Goal: Transaction & Acquisition: Purchase product/service

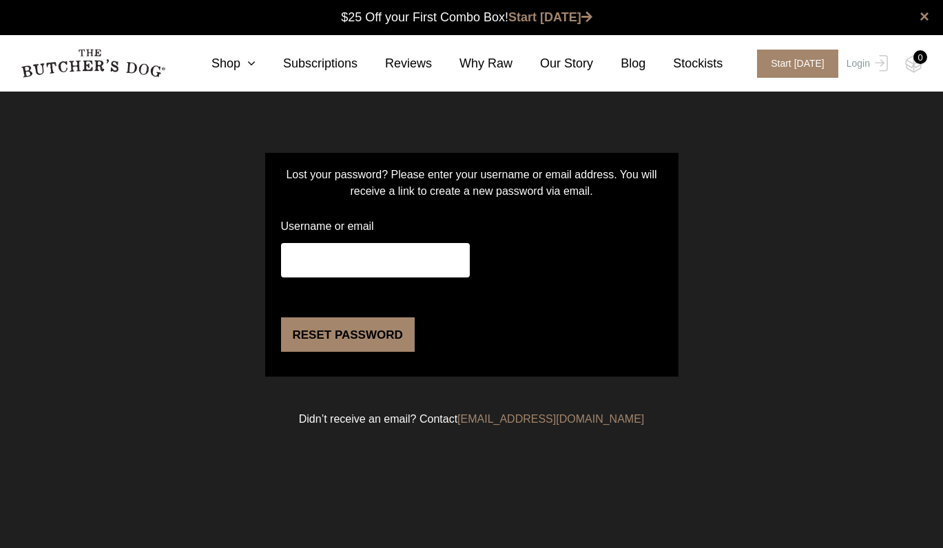
type input "jamesdpcine@gmail.com"
click at [205, 265] on div "Lost your password? Please enter your username or email address. You will recei…" at bounding box center [471, 279] width 943 height 323
click at [313, 352] on button "Reset password" at bounding box center [348, 335] width 134 height 34
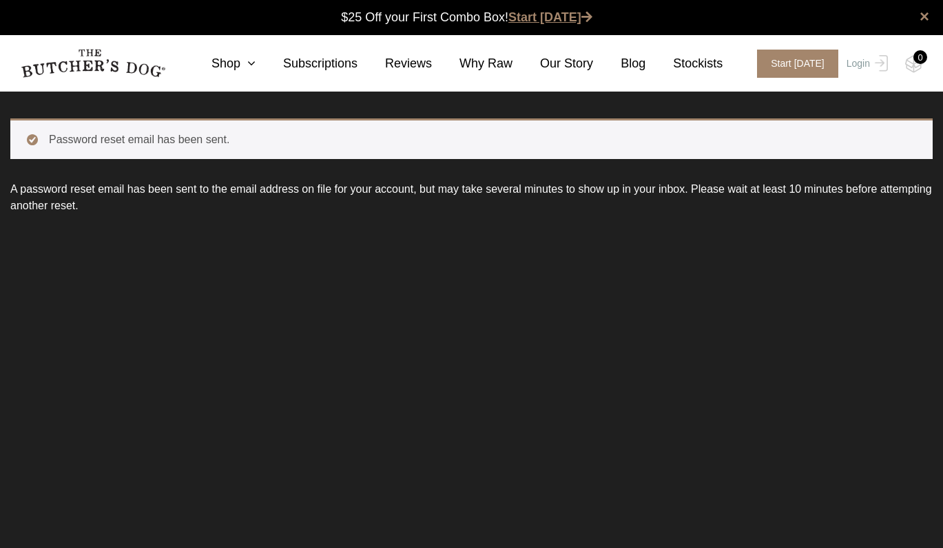
click at [552, 15] on link "Start [DATE]" at bounding box center [550, 17] width 84 height 14
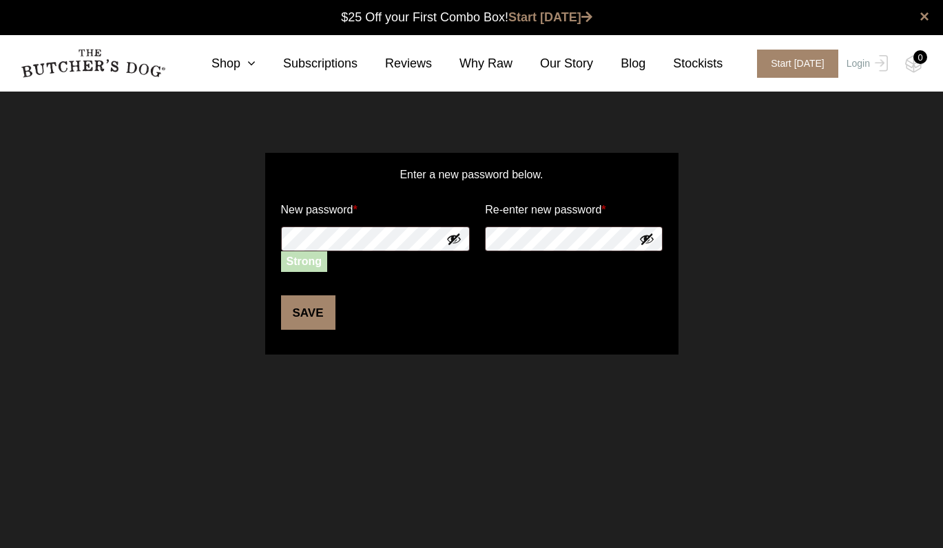
click at [381, 173] on p "Enter a new password below." at bounding box center [472, 182] width 386 height 30
click at [309, 318] on button "Save" at bounding box center [308, 312] width 54 height 34
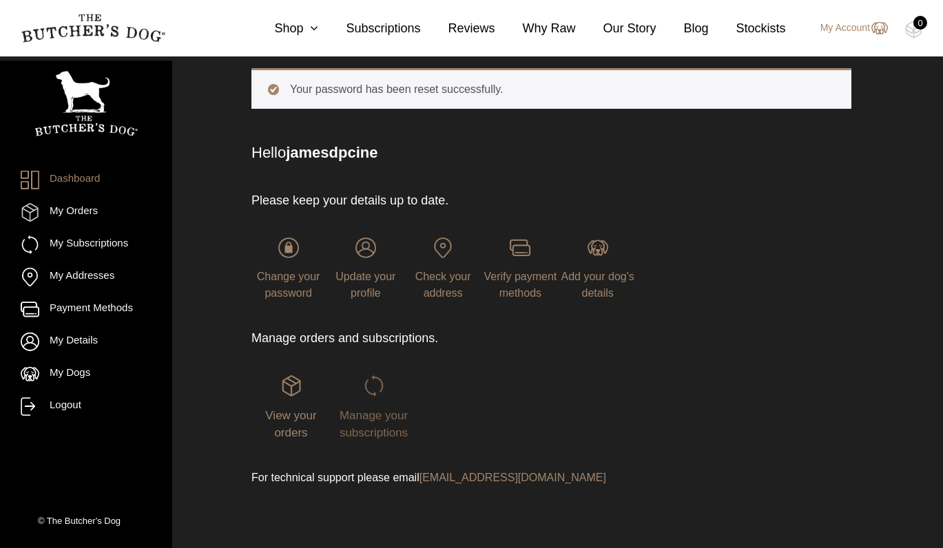
scroll to position [101, 0]
click at [76, 206] on link "My Orders" at bounding box center [86, 212] width 131 height 19
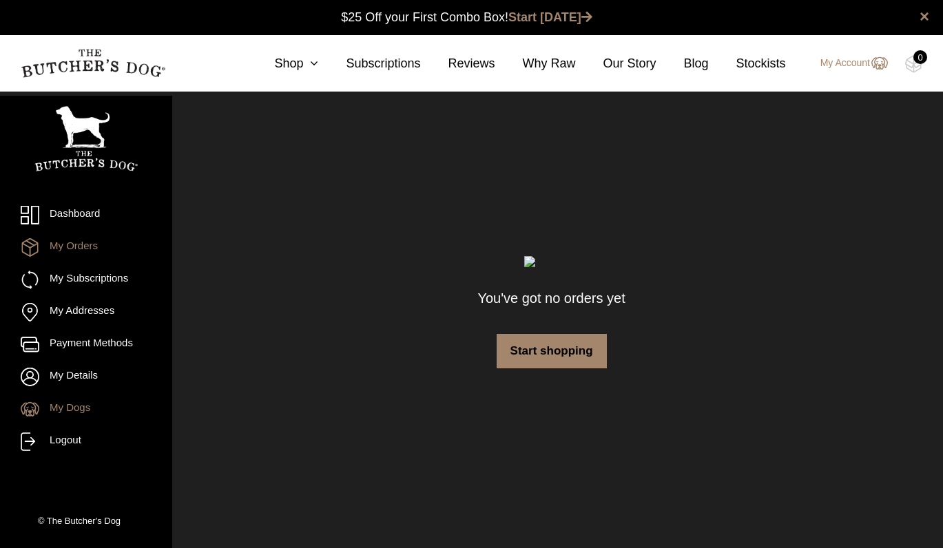
click at [74, 413] on link "My Dogs" at bounding box center [86, 409] width 131 height 19
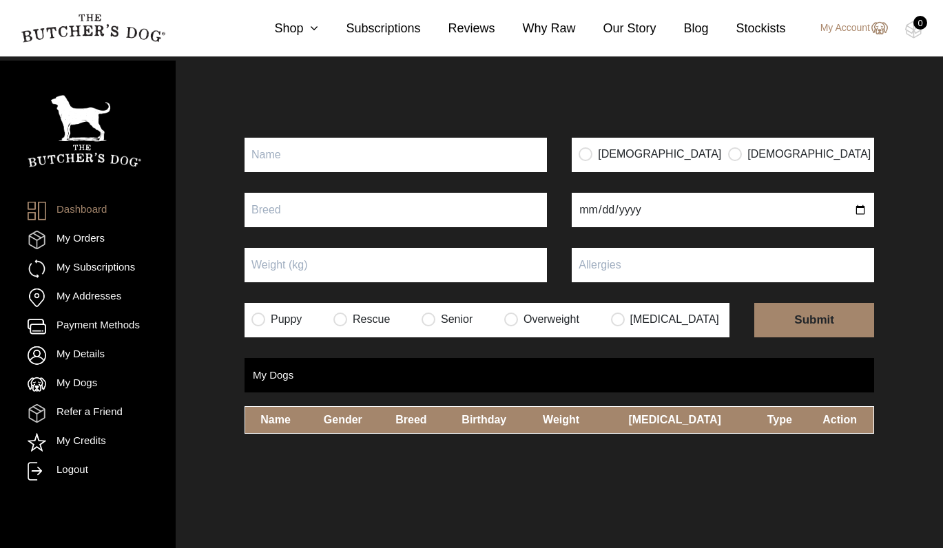
scroll to position [91, 0]
type input "Maia"
click at [590, 156] on input "radio" at bounding box center [586, 154] width 14 height 14
radio input "true"
click at [326, 196] on input "text" at bounding box center [396, 210] width 302 height 34
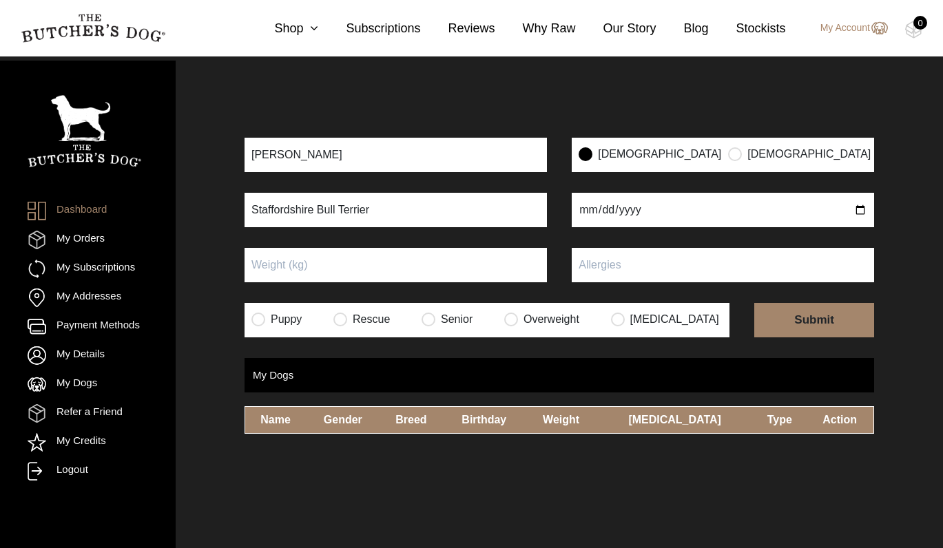
type input "Staffordshire Bull Terrier"
click at [630, 237] on form "Maia Female Male Staffordshire Bull Terrier Puppy Rescue Senior Overweight Unde…" at bounding box center [560, 238] width 630 height 200
click at [595, 213] on input "date" at bounding box center [723, 210] width 302 height 34
click at [630, 211] on input "date" at bounding box center [723, 210] width 302 height 34
click at [663, 213] on input "date" at bounding box center [723, 210] width 302 height 34
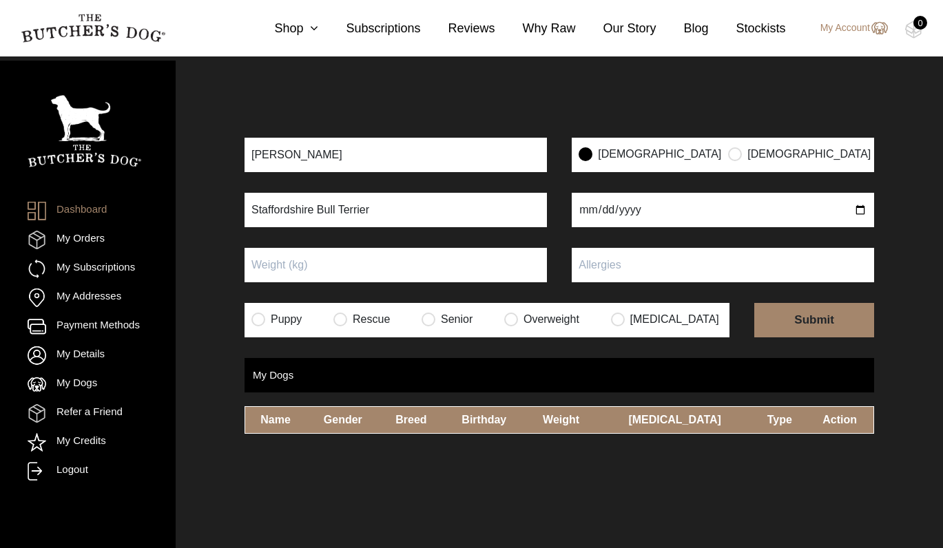
click at [634, 212] on input "date" at bounding box center [723, 210] width 302 height 34
type input "2025-05-20"
click at [552, 239] on form "Maia Female Male Staffordshire Bull Terrier 2025-05-20 Puppy Rescue Senior Over…" at bounding box center [560, 238] width 630 height 200
click at [433, 269] on input "Puppy" at bounding box center [396, 265] width 302 height 34
type input "6."
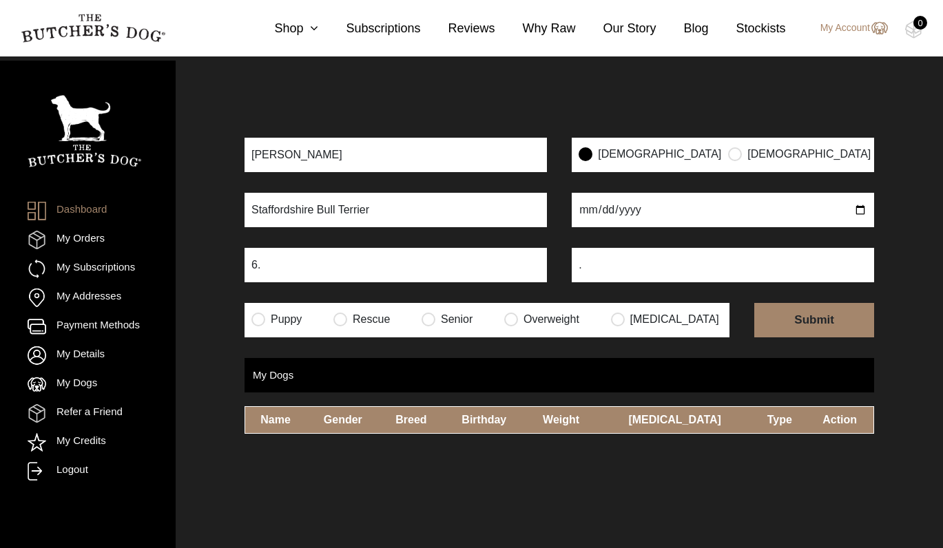
type input "."
click at [287, 266] on input "6." at bounding box center [396, 265] width 302 height 34
click at [400, 249] on input "6" at bounding box center [396, 265] width 302 height 34
type input "6"
click at [643, 265] on input "." at bounding box center [723, 265] width 302 height 34
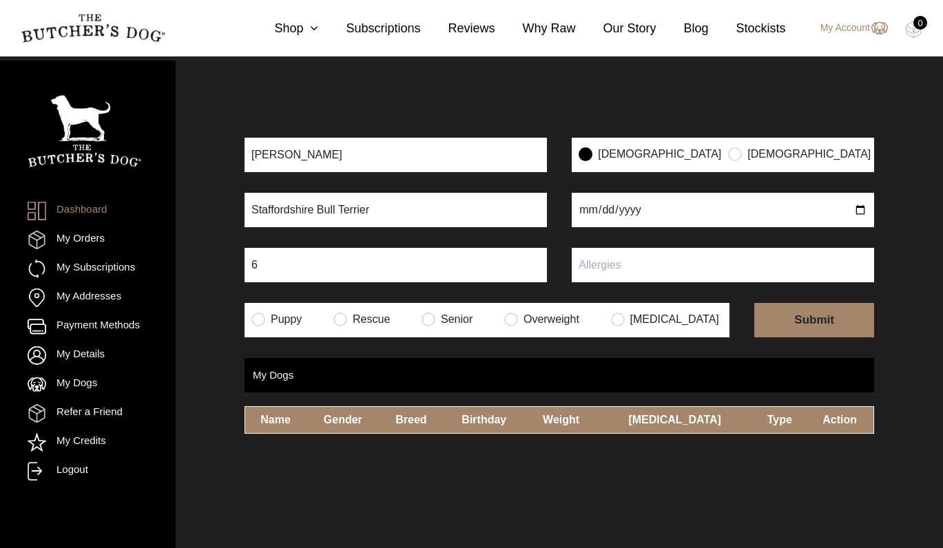
type input "."
click at [257, 318] on input "radio" at bounding box center [258, 319] width 14 height 14
radio input "true"
click at [790, 320] on input "submit" at bounding box center [814, 320] width 120 height 34
click at [662, 258] on input "text" at bounding box center [723, 265] width 302 height 34
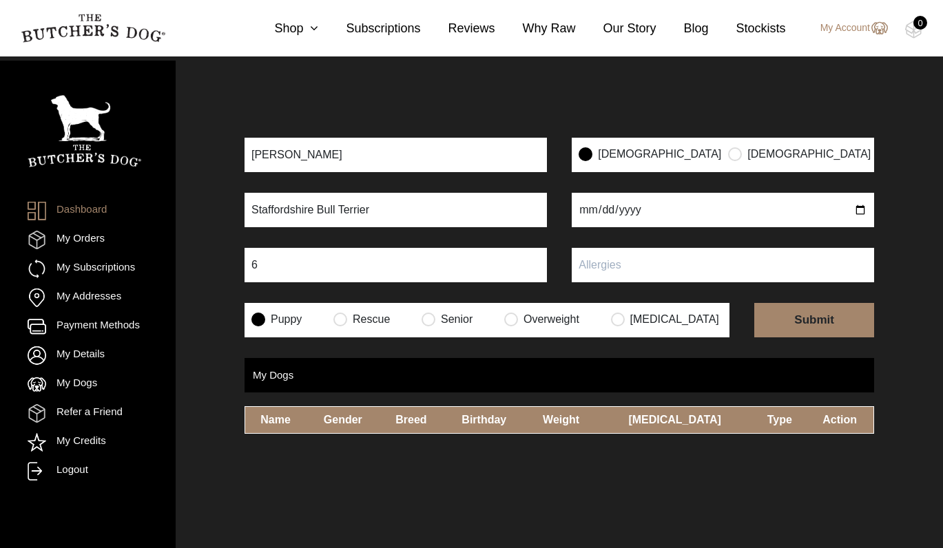
click at [655, 276] on input "text" at bounding box center [723, 265] width 302 height 34
click at [601, 293] on form "Maia Female Male Staffordshire Bull Terrier 2025-05-20 6 Puppy Rescue Senior Ov…" at bounding box center [560, 238] width 630 height 200
click at [590, 301] on form "Maia Female Male Staffordshire Bull Terrier 2025-05-20 6 Puppy Rescue Senior Ov…" at bounding box center [560, 238] width 630 height 200
click at [599, 271] on input "text" at bounding box center [723, 265] width 302 height 34
type input "None"
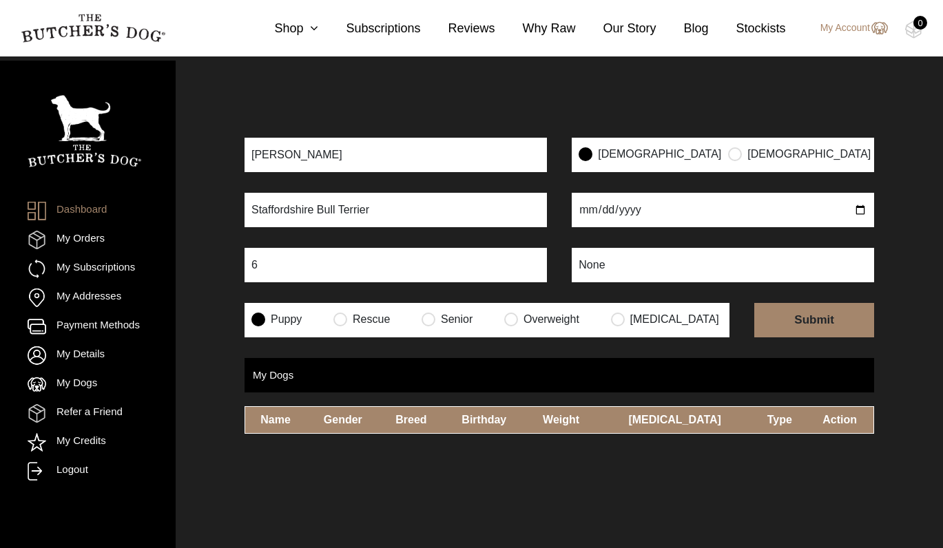
click at [796, 327] on input "submit" at bounding box center [814, 320] width 120 height 34
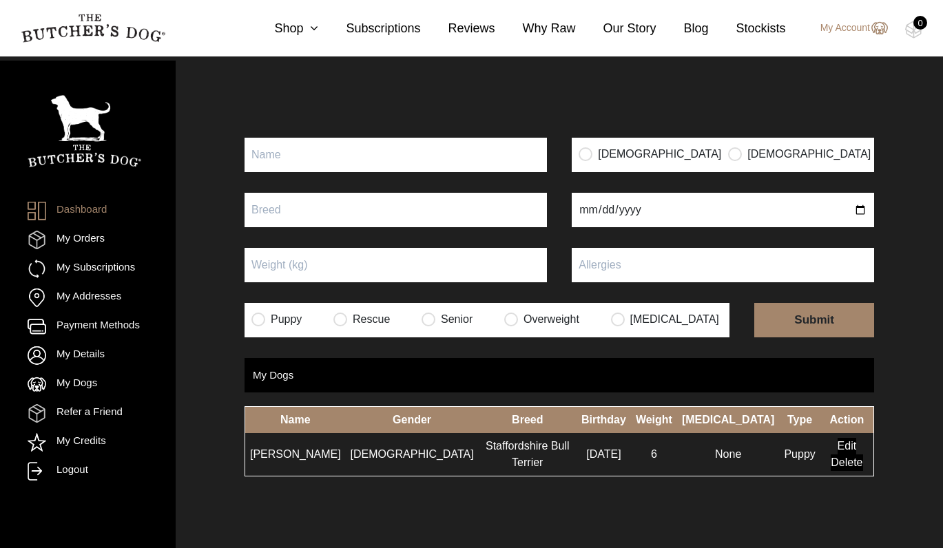
scroll to position [107, 0]
click at [79, 239] on link "My Orders" at bounding box center [66, 240] width 77 height 19
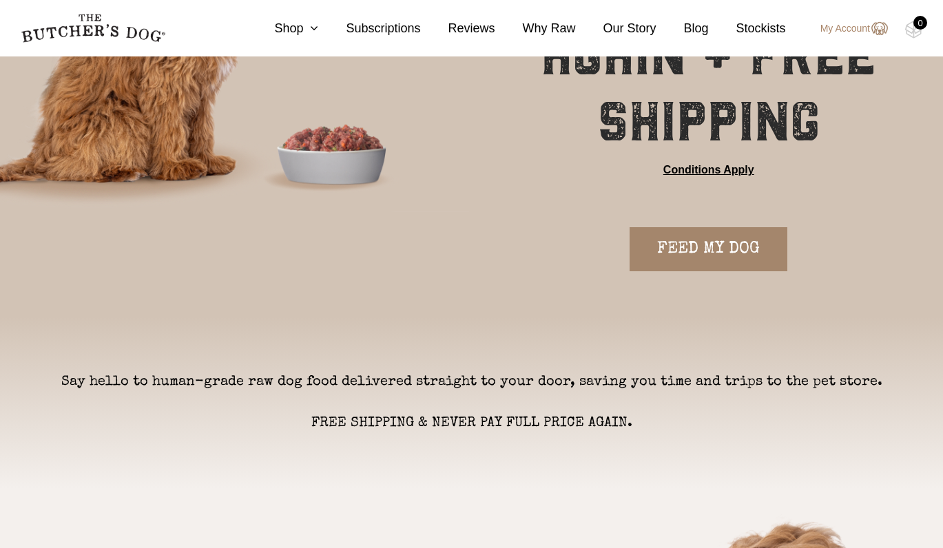
scroll to position [253, 0]
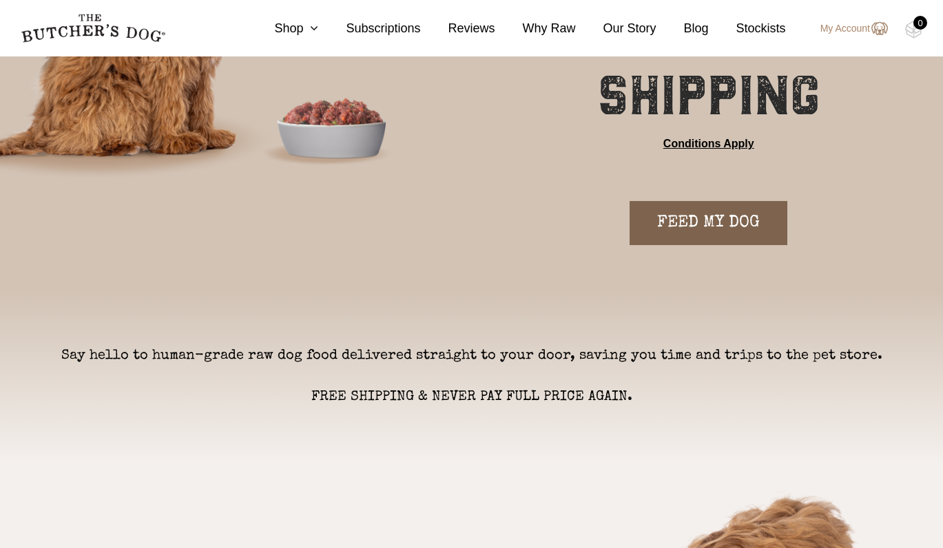
click at [712, 220] on link "FEED MY DOG" at bounding box center [709, 223] width 158 height 44
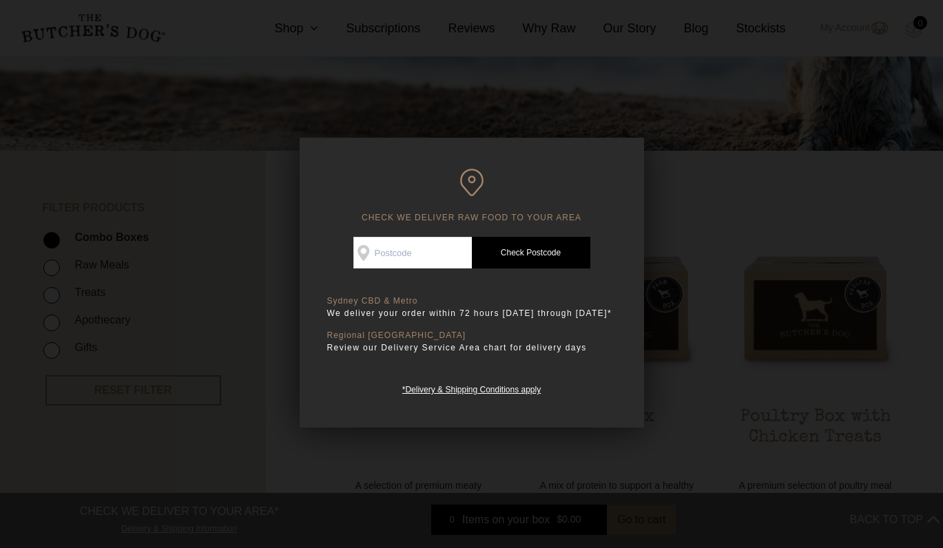
scroll to position [191, 0]
click at [390, 253] on input "Check Availability At" at bounding box center [412, 253] width 118 height 32
type input "2035"
click at [528, 250] on link "Check Postcode" at bounding box center [531, 253] width 118 height 32
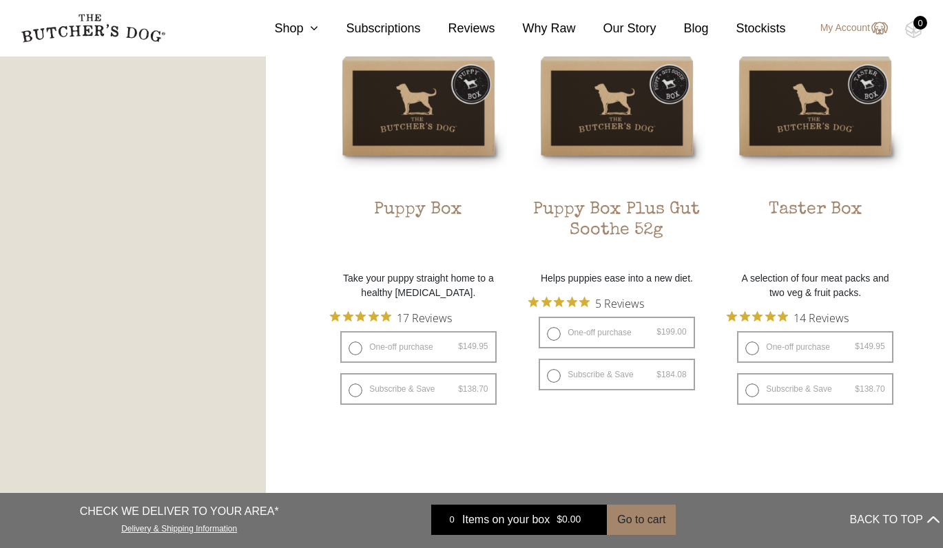
scroll to position [853, 0]
click at [309, 406] on div "FILTER PRODUCTS - Combo Boxes Raw Meals Treats" at bounding box center [471, 414] width 943 height 1843
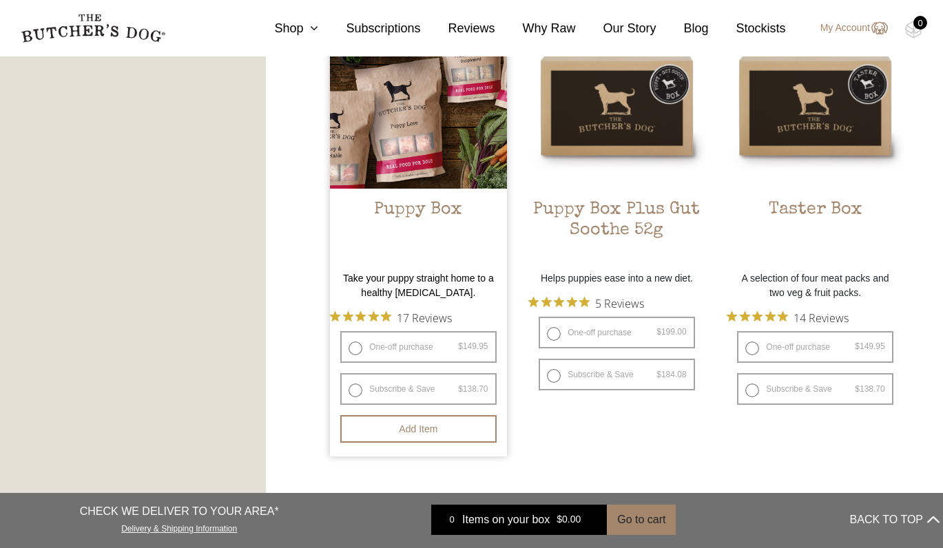
click at [355, 405] on label "Subscribe & Save $ 149.95 Original price was: $149.95. $ 138.70 Current price i…" at bounding box center [418, 389] width 156 height 32
radio input "true"
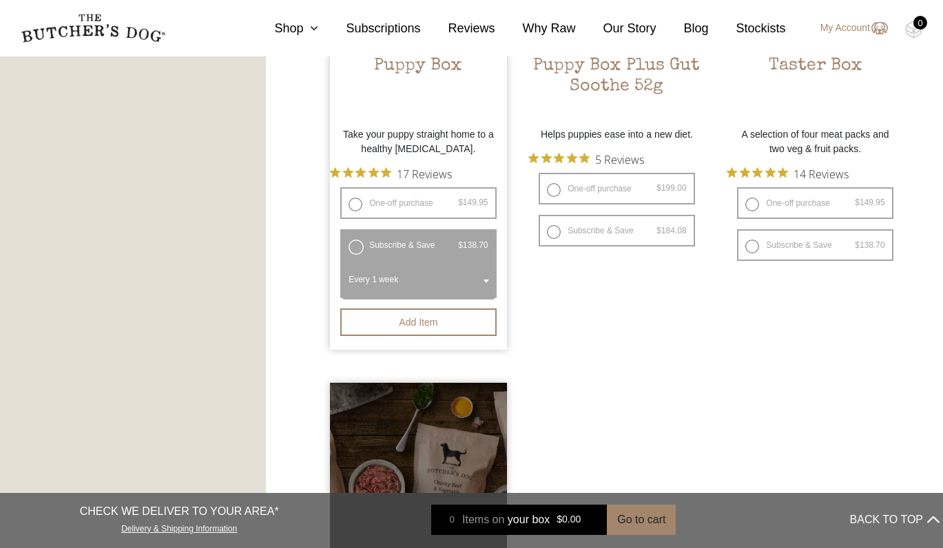
scroll to position [997, 0]
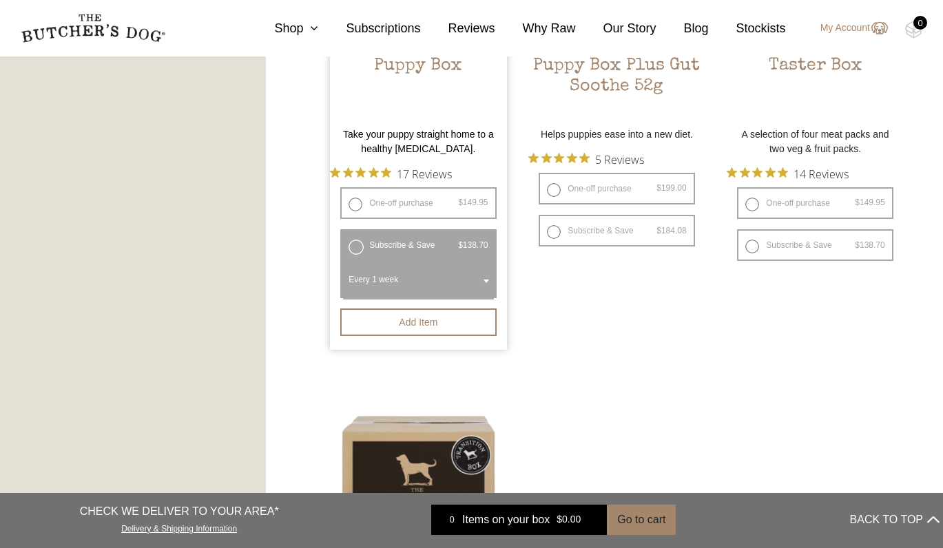
click at [358, 261] on label "Subscribe & Save $ 149.95 Original price was: $149.95. $ 138.70 Current price i…" at bounding box center [418, 245] width 156 height 32
click at [355, 251] on label "Subscribe & Save $ 149.95 Original price was: $149.95. $ 138.70 Current price i…" at bounding box center [418, 245] width 156 height 32
click at [357, 261] on label "Subscribe & Save $ 149.95 Original price was: $149.95. $ 138.70 Current price i…" at bounding box center [418, 245] width 156 height 32
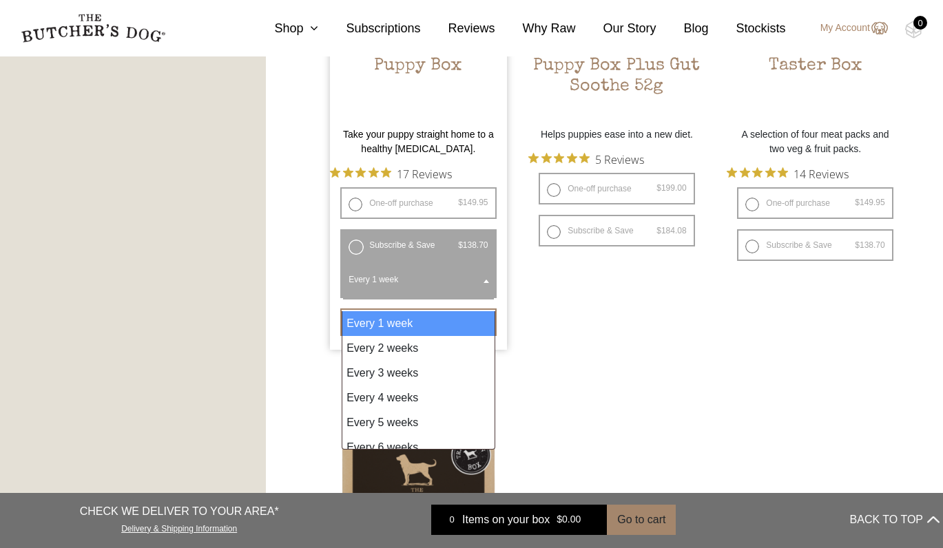
click at [391, 293] on span "Every 1 week" at bounding box center [418, 282] width 150 height 36
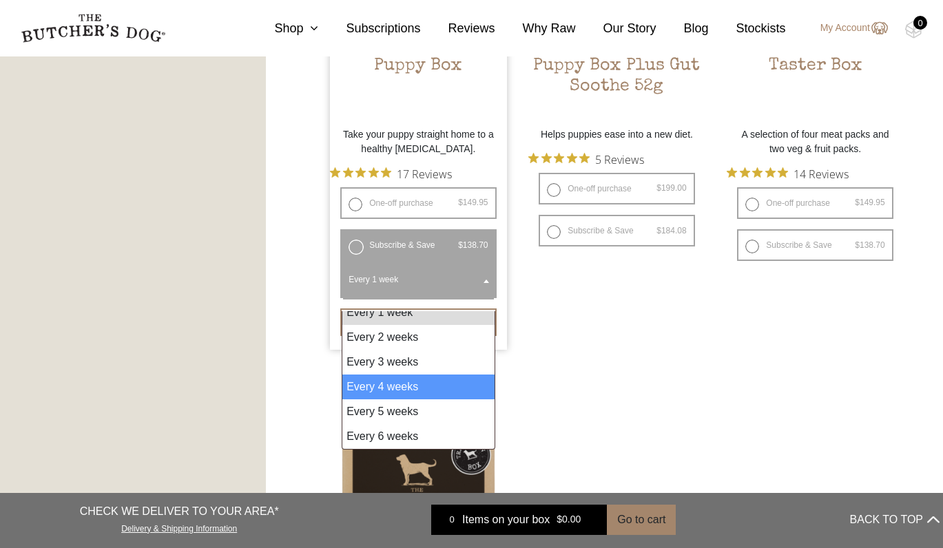
scroll to position [11, 0]
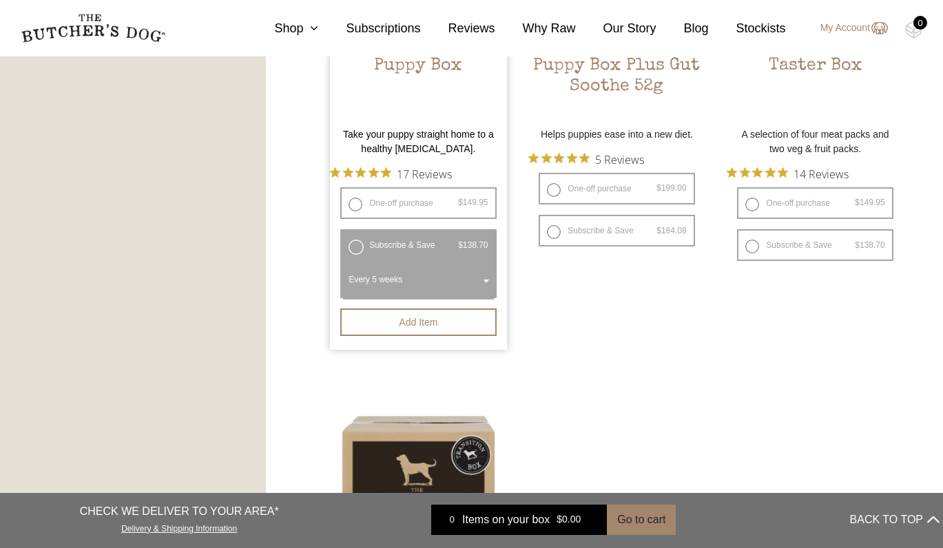
click at [413, 295] on span "Every 5 weeks" at bounding box center [418, 282] width 150 height 36
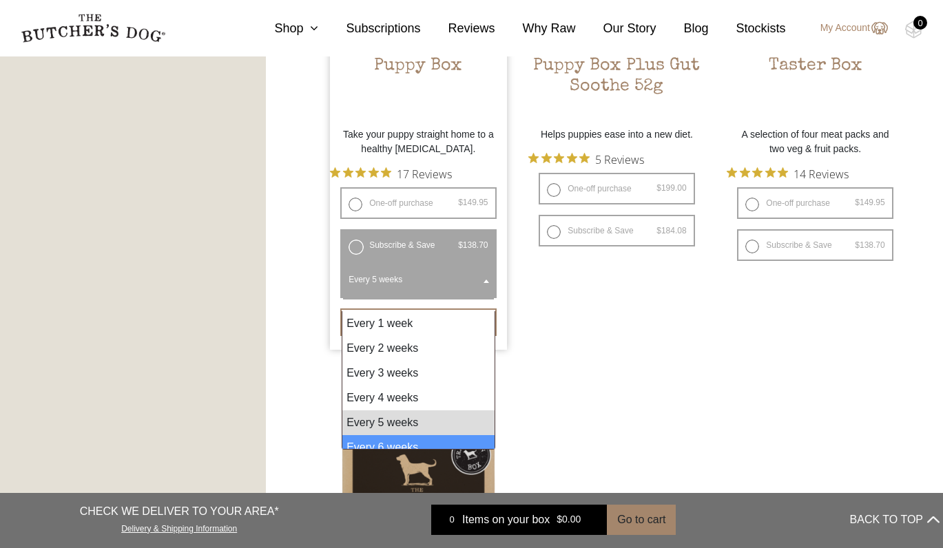
select select "6_week"
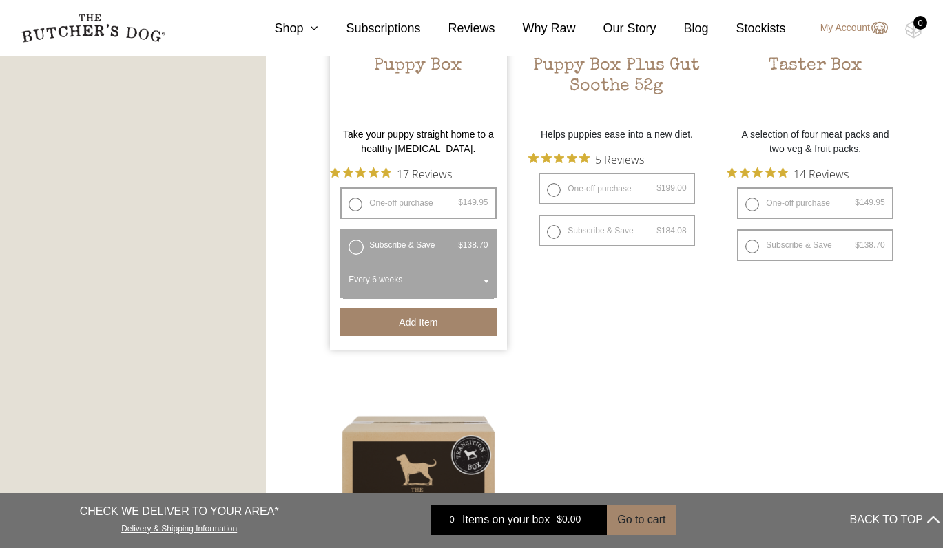
click at [410, 336] on button "Add item" at bounding box center [418, 323] width 156 height 28
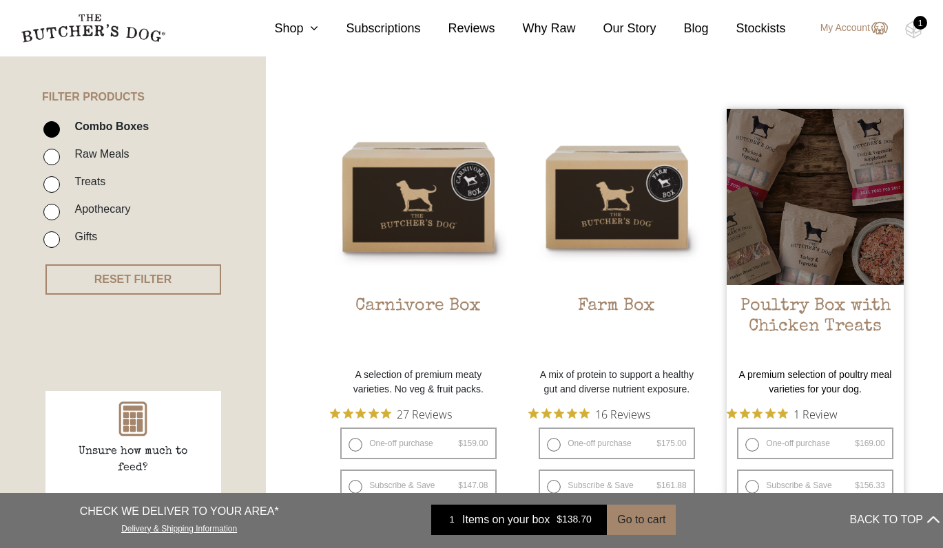
scroll to position [278, 0]
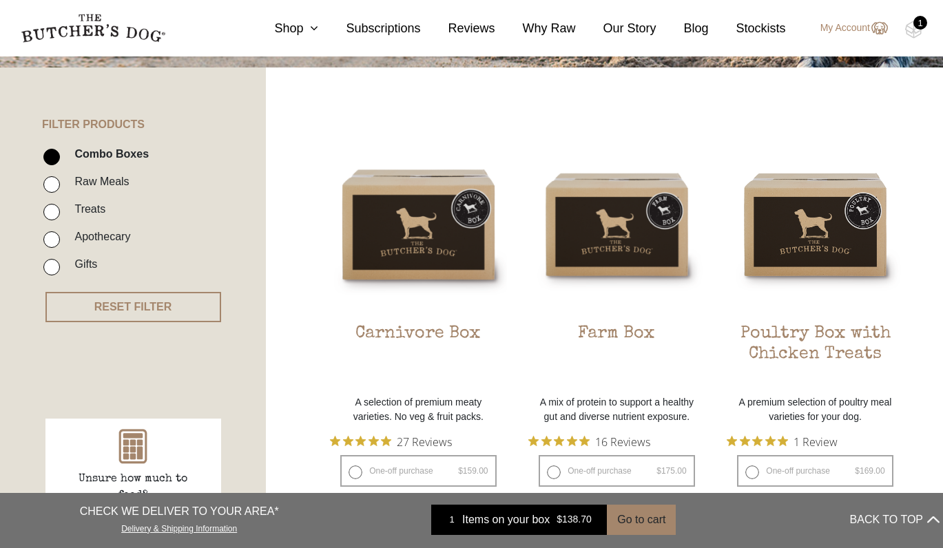
click at [912, 18] on nav "0 Shop Combo Boxes Treats" at bounding box center [471, 28] width 943 height 56
click at [912, 23] on img at bounding box center [913, 30] width 17 height 18
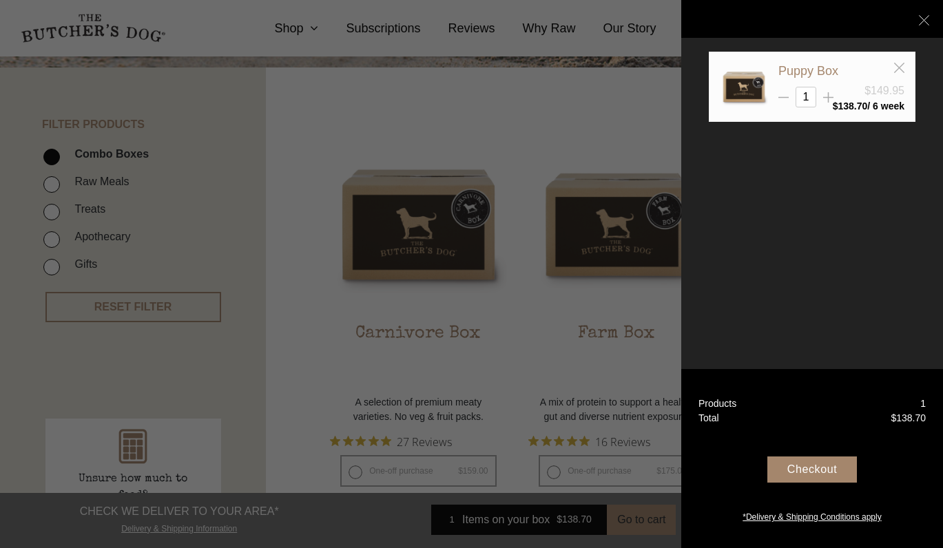
click at [815, 472] on div "Checkout" at bounding box center [812, 470] width 90 height 26
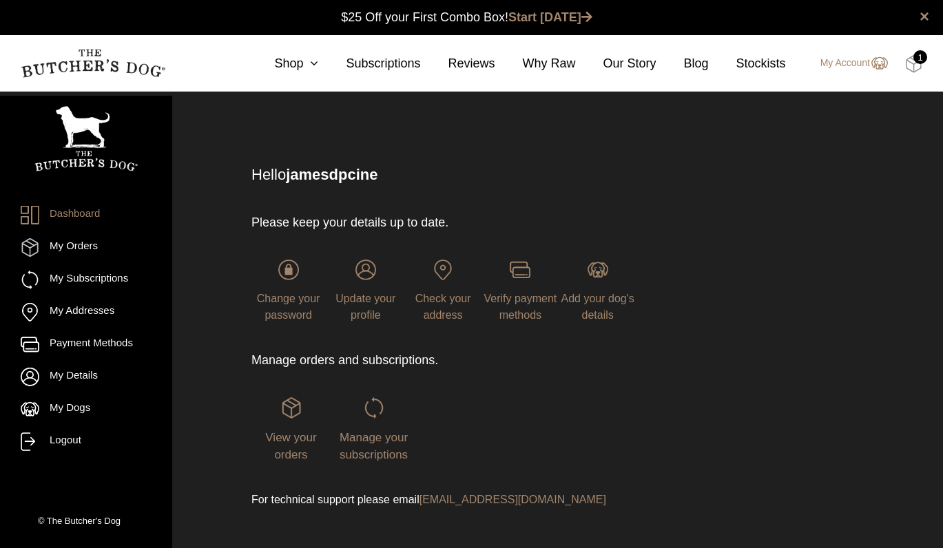
click at [908, 59] on img at bounding box center [913, 64] width 17 height 18
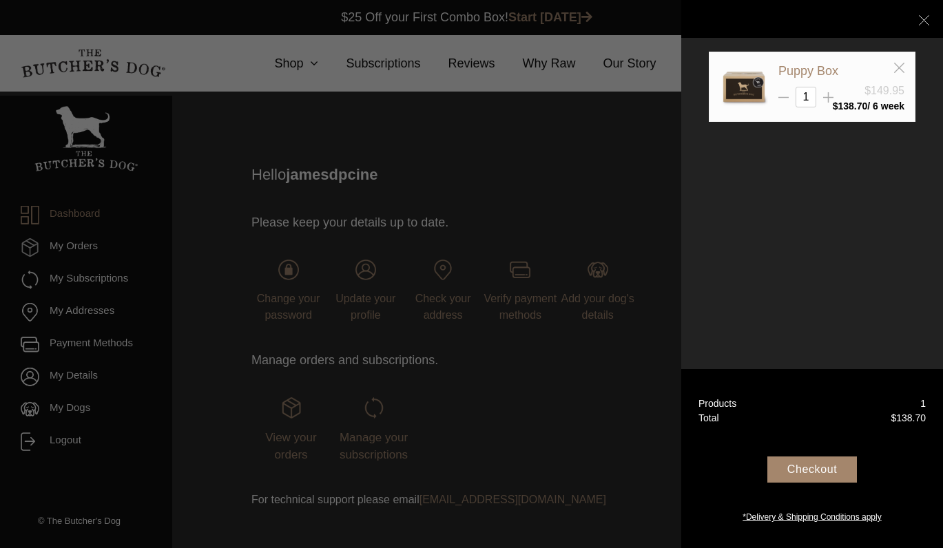
click at [801, 469] on div "Checkout" at bounding box center [812, 470] width 90 height 26
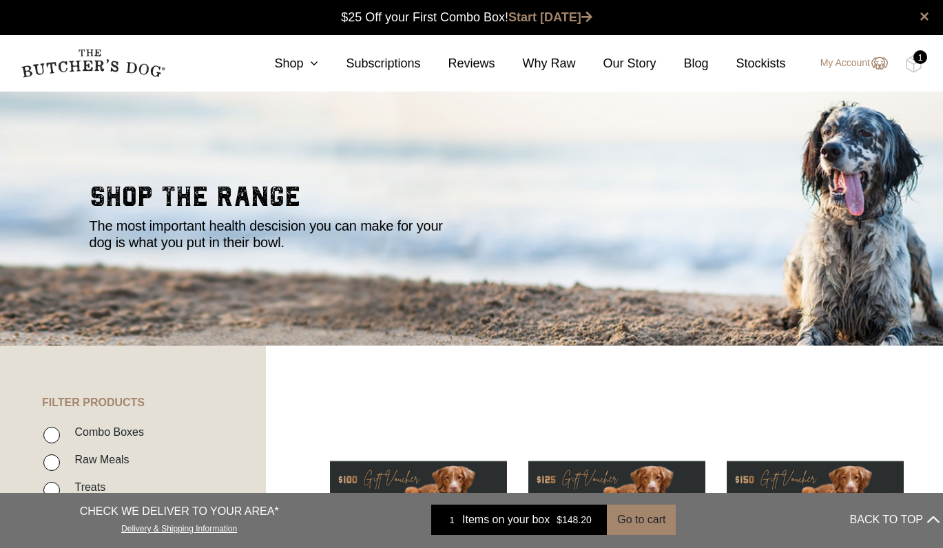
scroll to position [1, 0]
click at [307, 56] on link "Shop" at bounding box center [283, 63] width 72 height 19
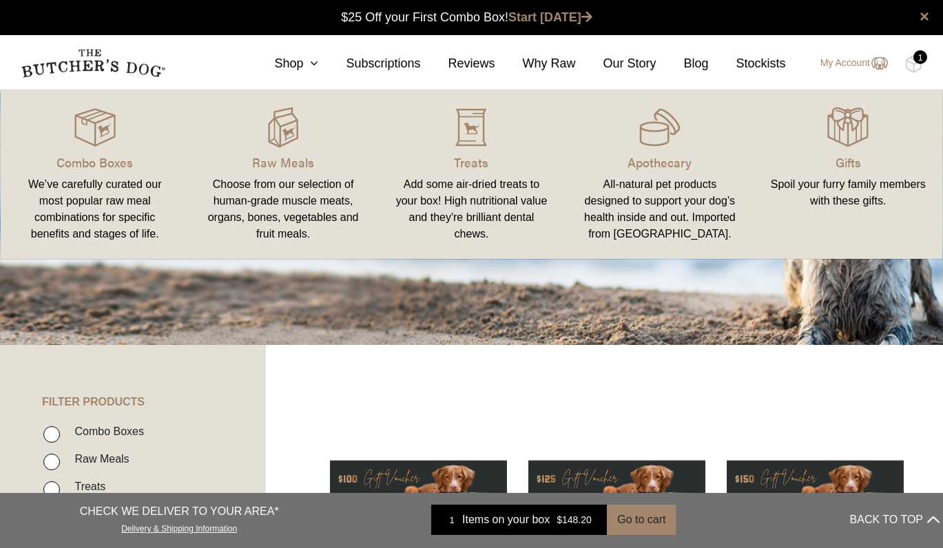
click at [849, 176] on link "Gifts Spoil your furry family members with these gifts." at bounding box center [848, 174] width 188 height 141
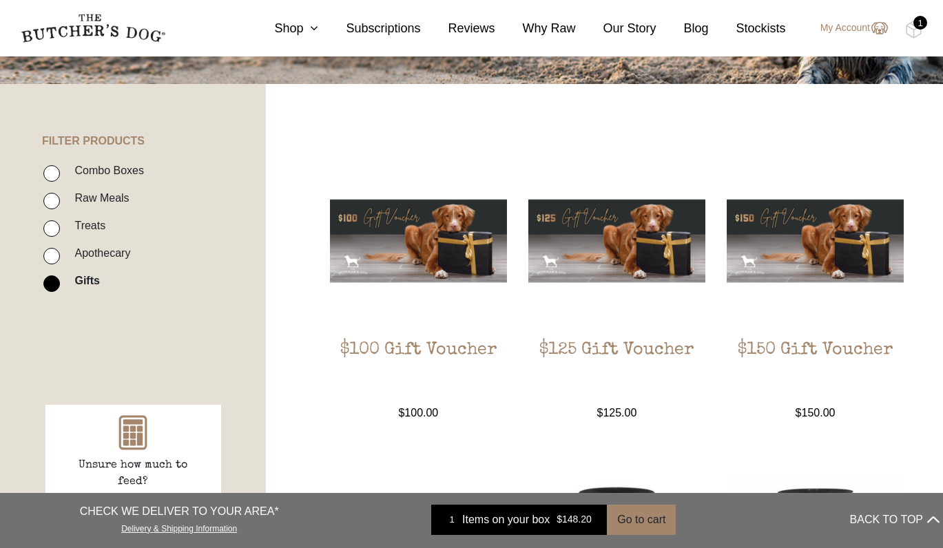
scroll to position [275, 0]
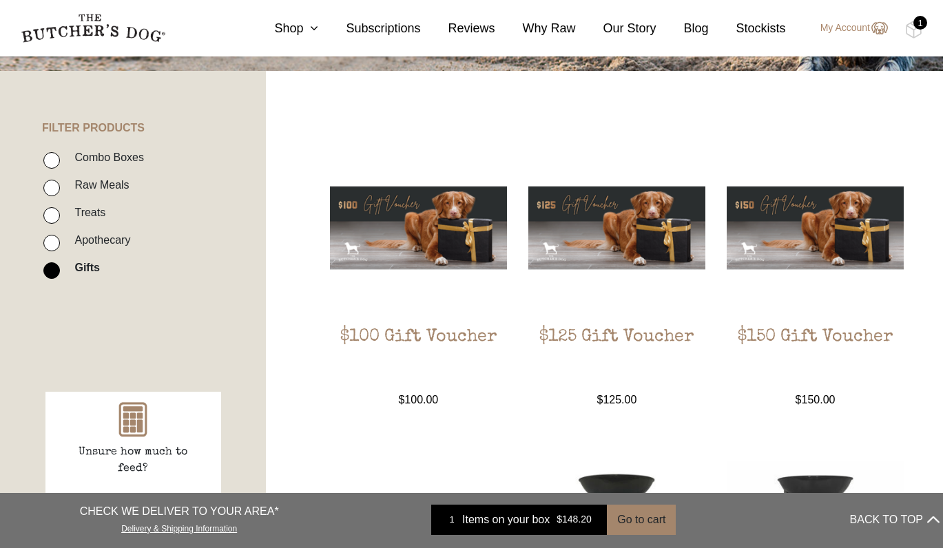
click at [92, 246] on label "Apothecary" at bounding box center [99, 240] width 63 height 19
click at [60, 246] on input "Apothecary" at bounding box center [51, 243] width 17 height 17
checkbox input "true"
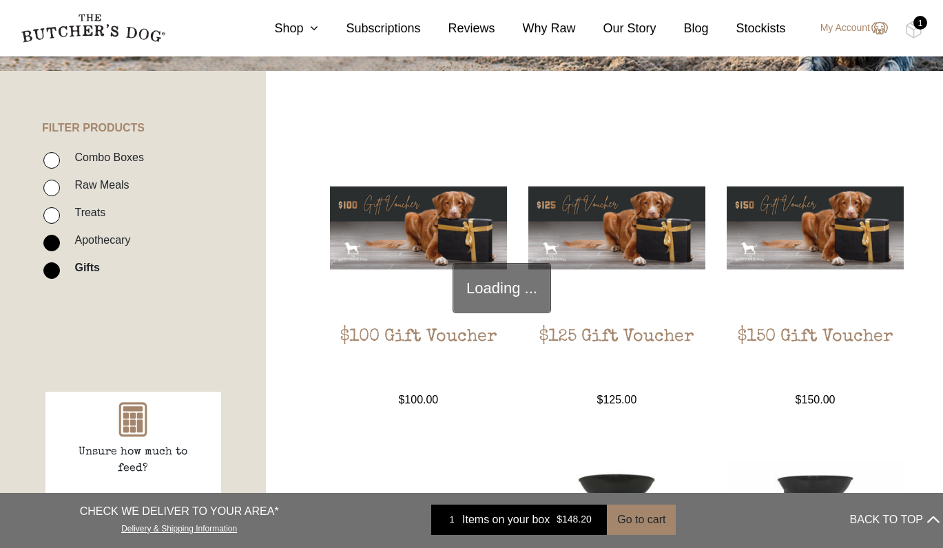
click at [53, 278] on input "Gifts" at bounding box center [51, 270] width 17 height 17
checkbox input "false"
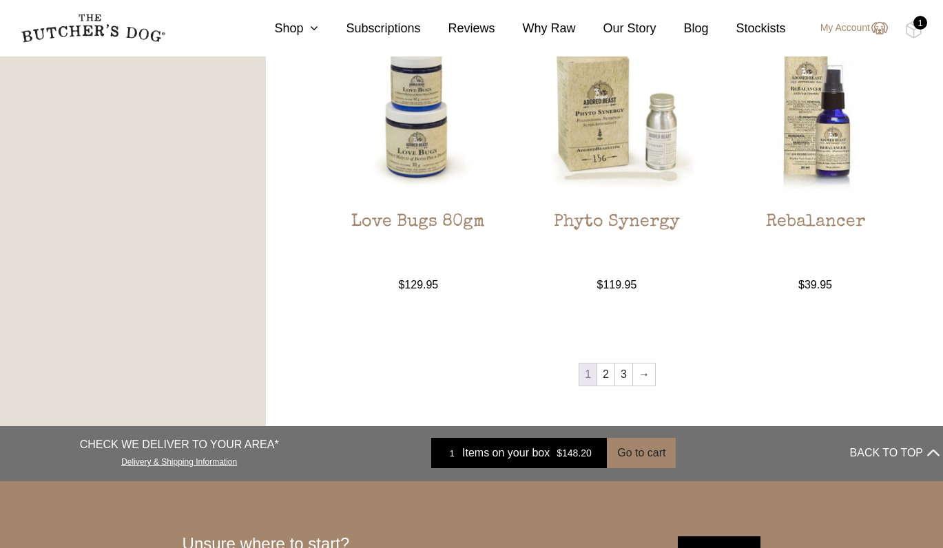
scroll to position [1321, 0]
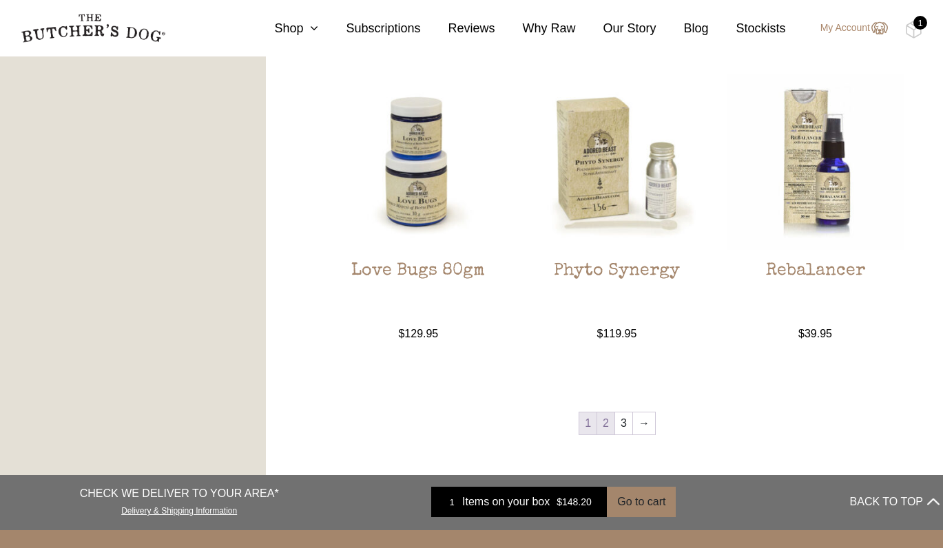
click at [606, 430] on link "2" at bounding box center [605, 424] width 17 height 22
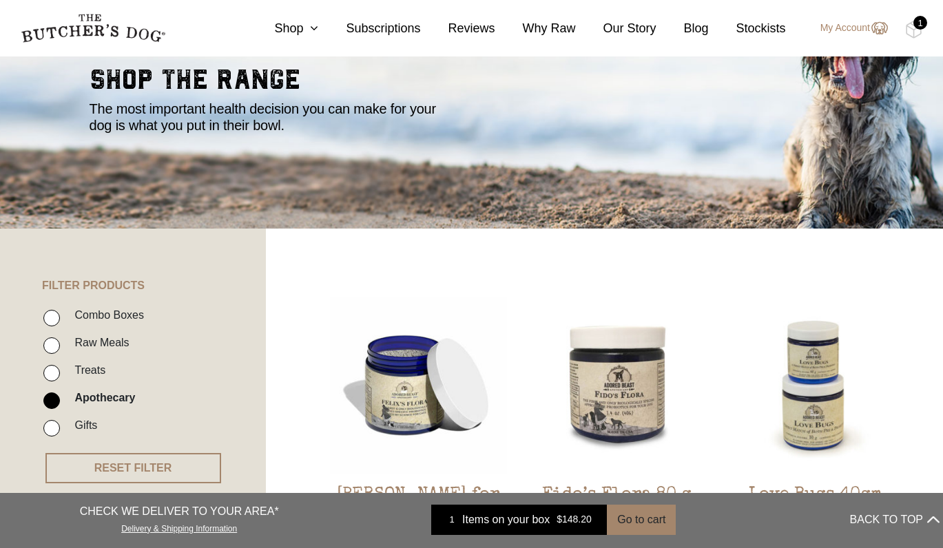
scroll to position [159, 0]
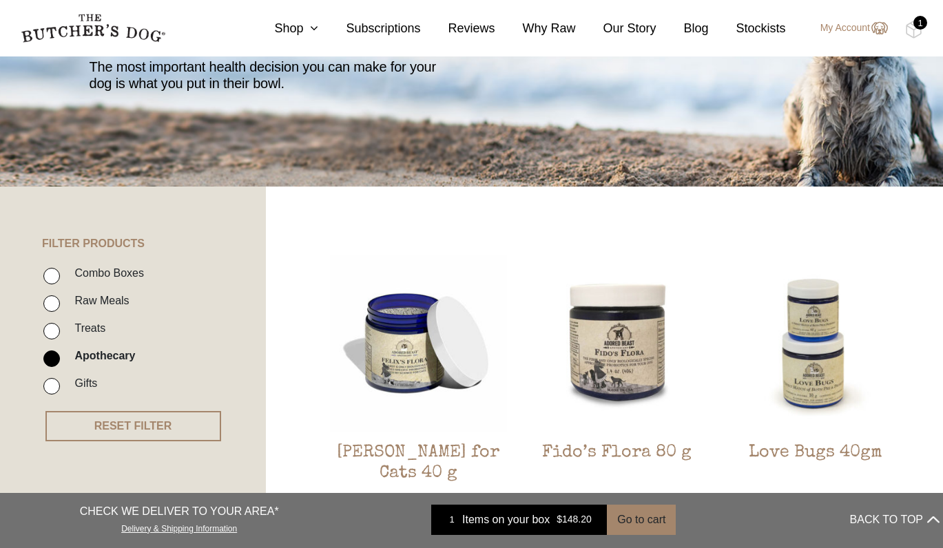
click at [81, 332] on label "Treats" at bounding box center [87, 328] width 38 height 19
click at [60, 332] on input "Treats" at bounding box center [51, 331] width 17 height 17
checkbox input "true"
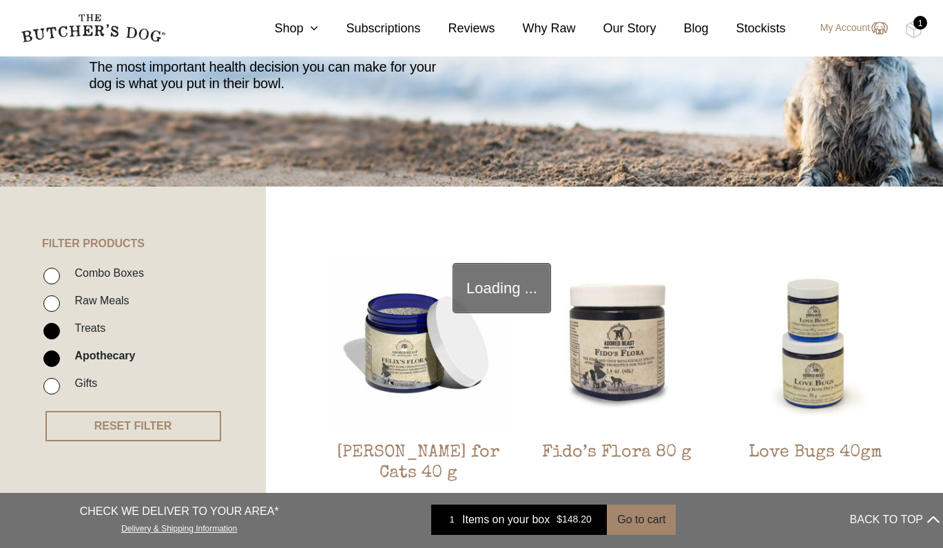
click at [64, 358] on li "Apothecary" at bounding box center [153, 360] width 220 height 28
click at [50, 359] on input "Apothecary" at bounding box center [51, 359] width 17 height 17
checkbox input "false"
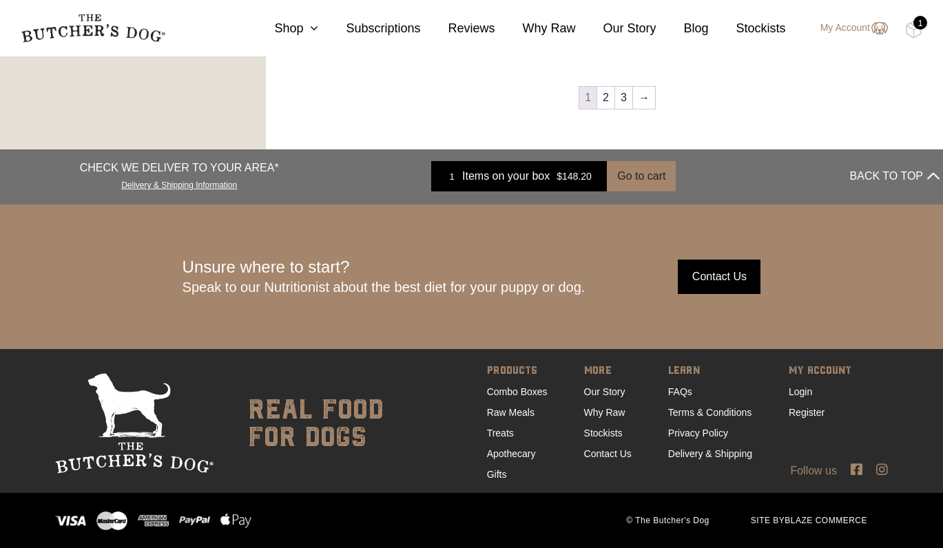
scroll to position [1820, 0]
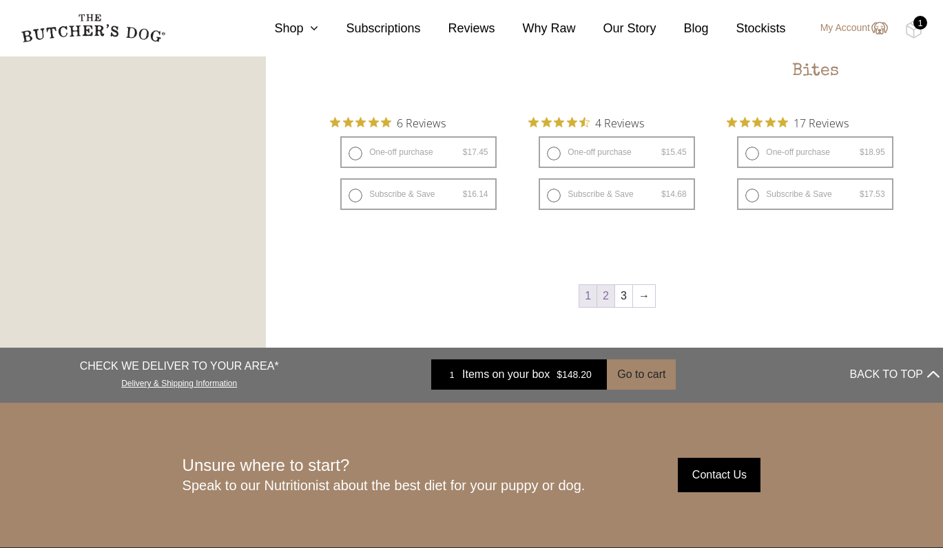
click at [601, 291] on link "2" at bounding box center [605, 296] width 17 height 22
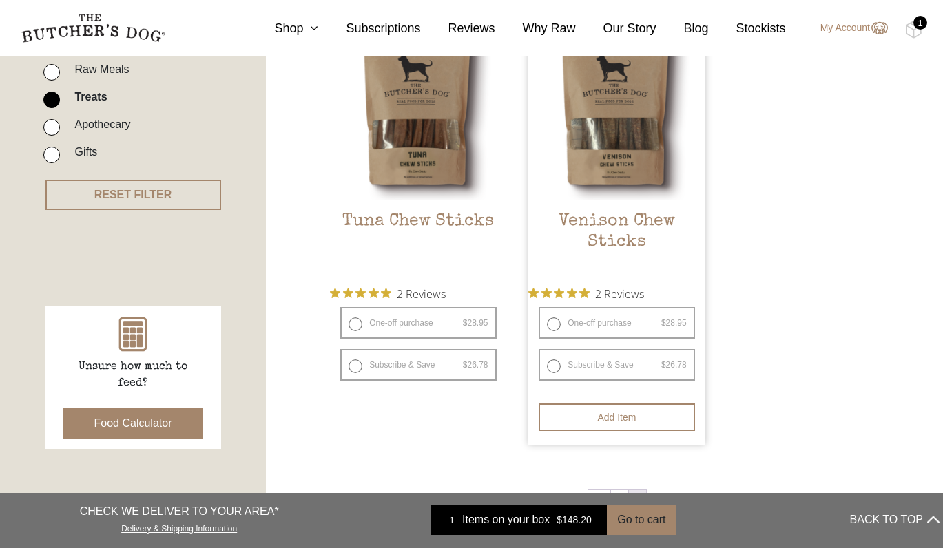
scroll to position [413, 0]
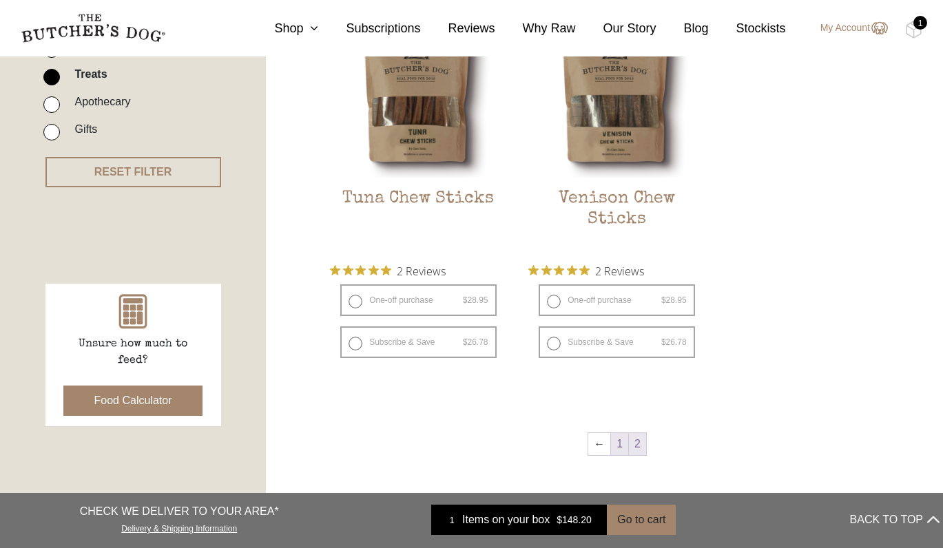
click at [620, 433] on link "1" at bounding box center [619, 444] width 17 height 22
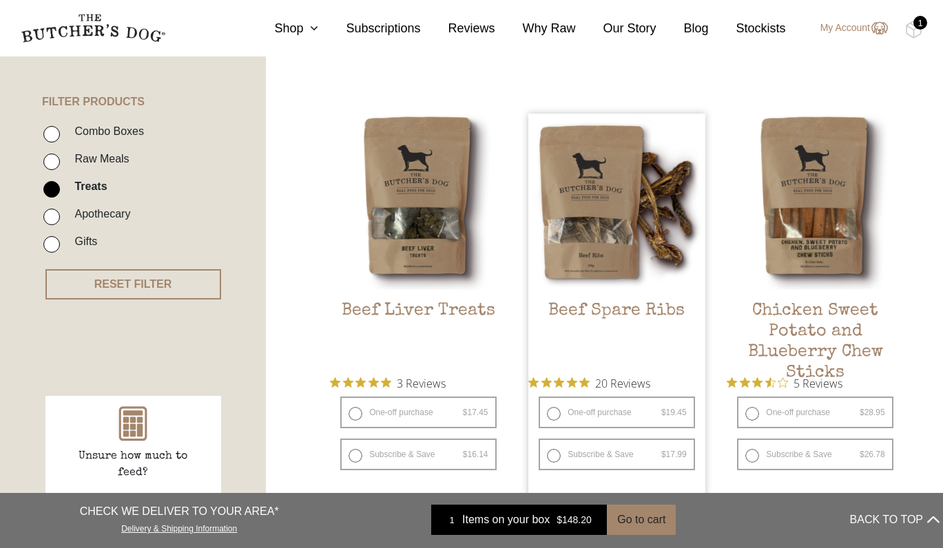
scroll to position [302, 0]
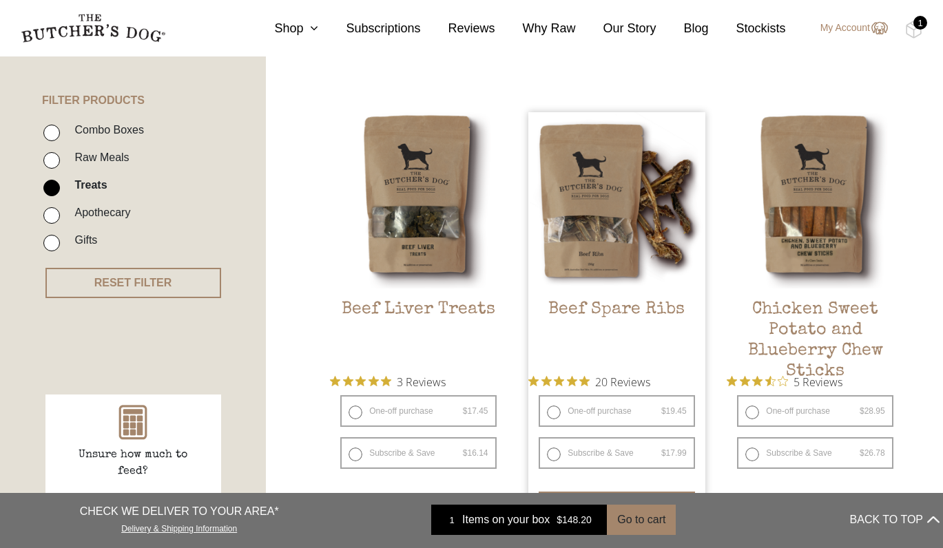
click at [594, 312] on h2 "Beef Spare Ribs" at bounding box center [616, 332] width 176 height 65
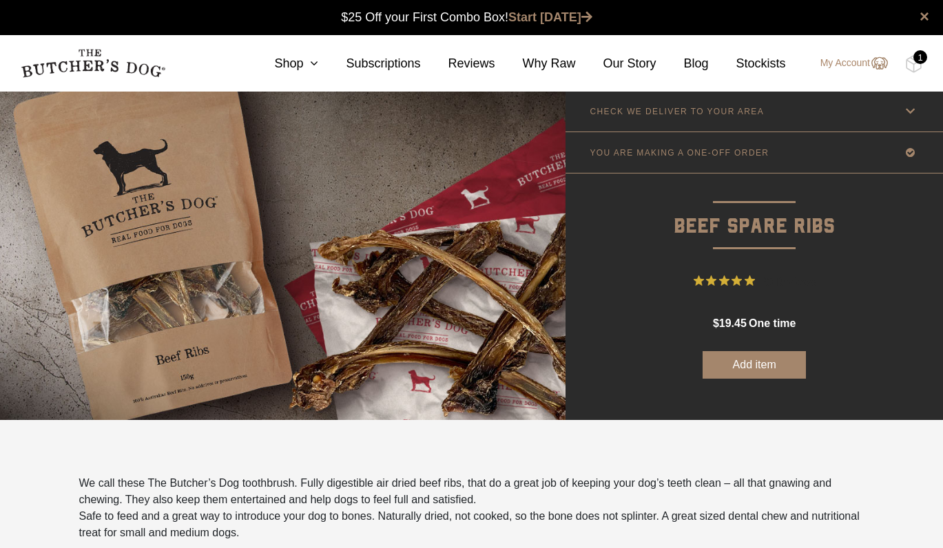
click at [752, 367] on button "Add item" at bounding box center [754, 365] width 103 height 28
click at [909, 62] on img at bounding box center [913, 64] width 17 height 18
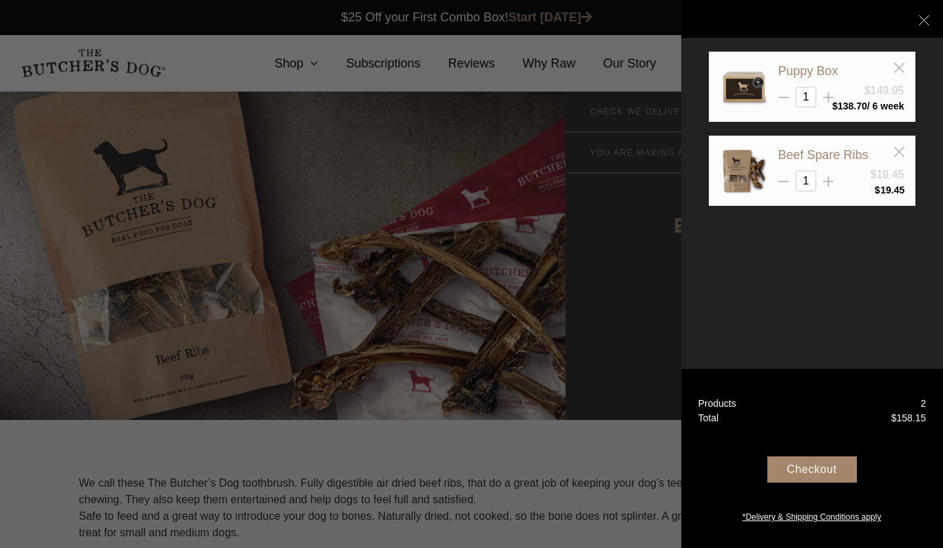
click at [810, 472] on div "Checkout" at bounding box center [812, 470] width 90 height 26
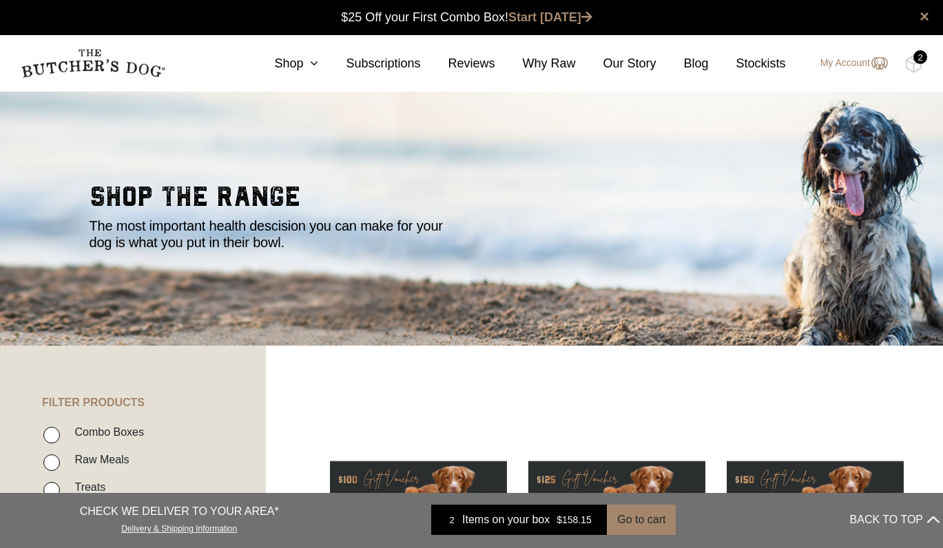
click at [925, 61] on div "2" at bounding box center [920, 57] width 14 height 14
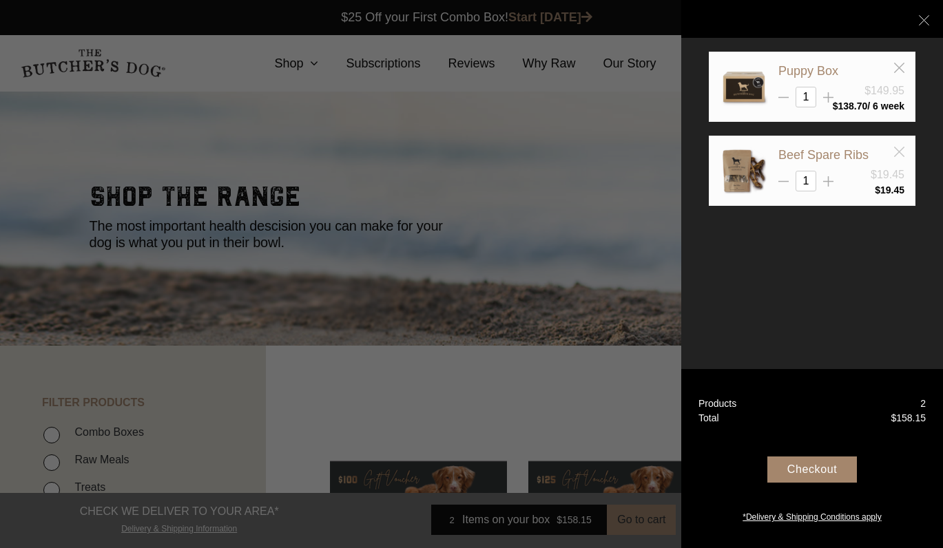
click at [897, 156] on icon at bounding box center [899, 152] width 10 height 10
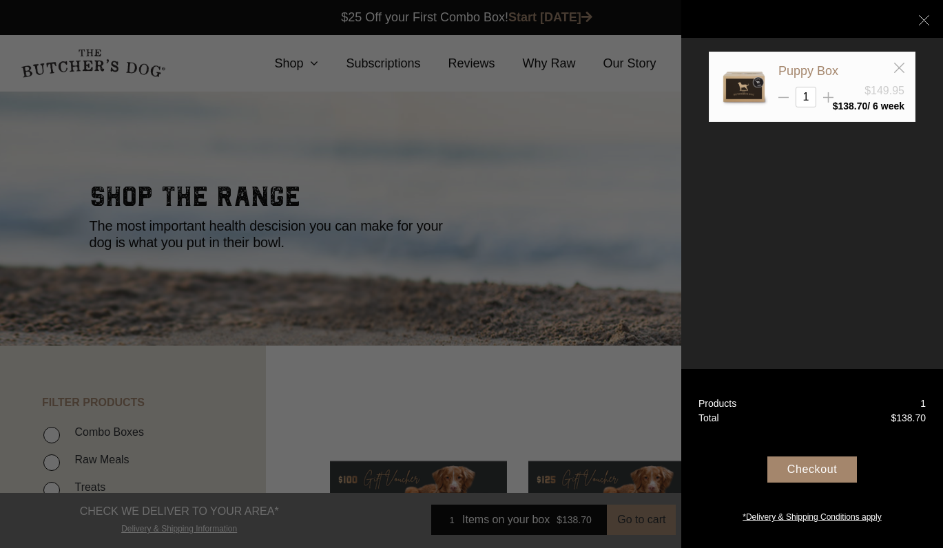
click at [674, 169] on div at bounding box center [471, 274] width 943 height 548
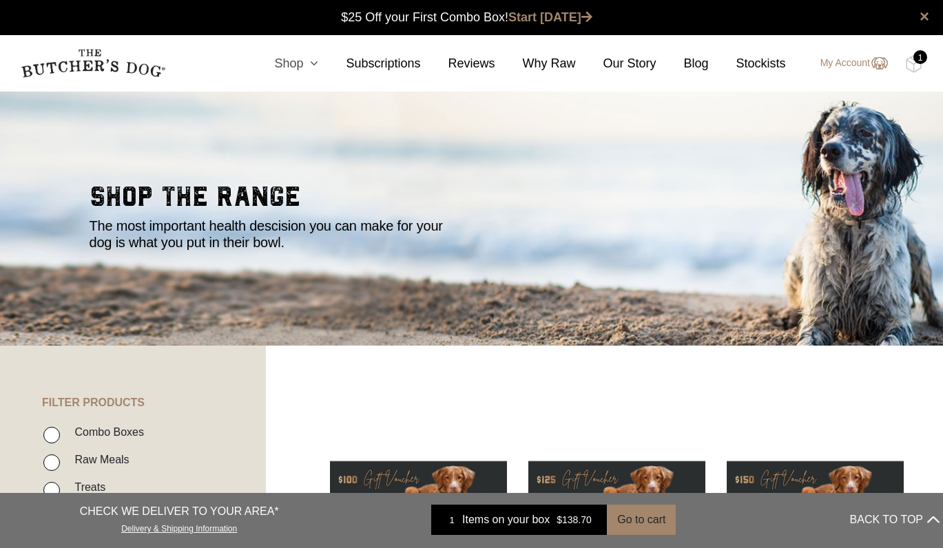
click at [305, 65] on icon at bounding box center [310, 63] width 15 height 12
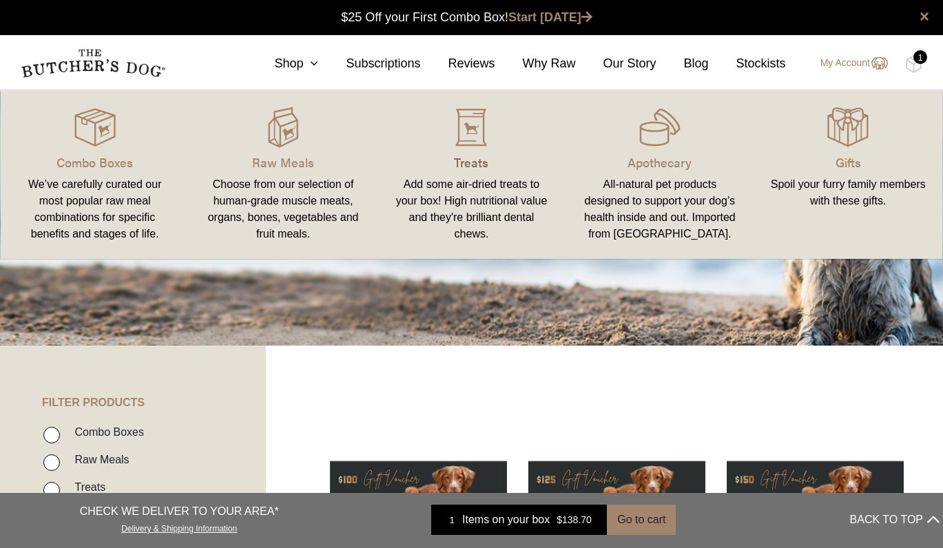
click at [456, 160] on p "Treats" at bounding box center [471, 162] width 155 height 19
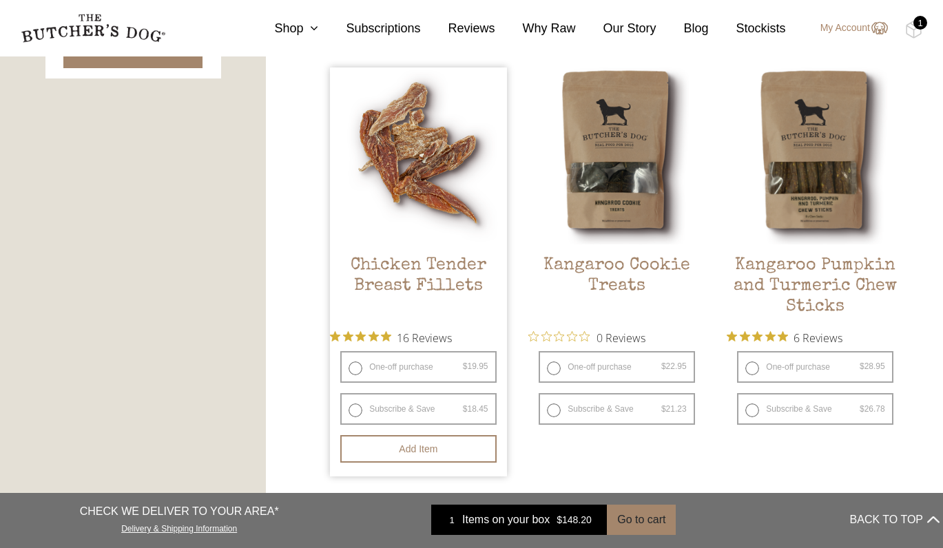
scroll to position [786, 0]
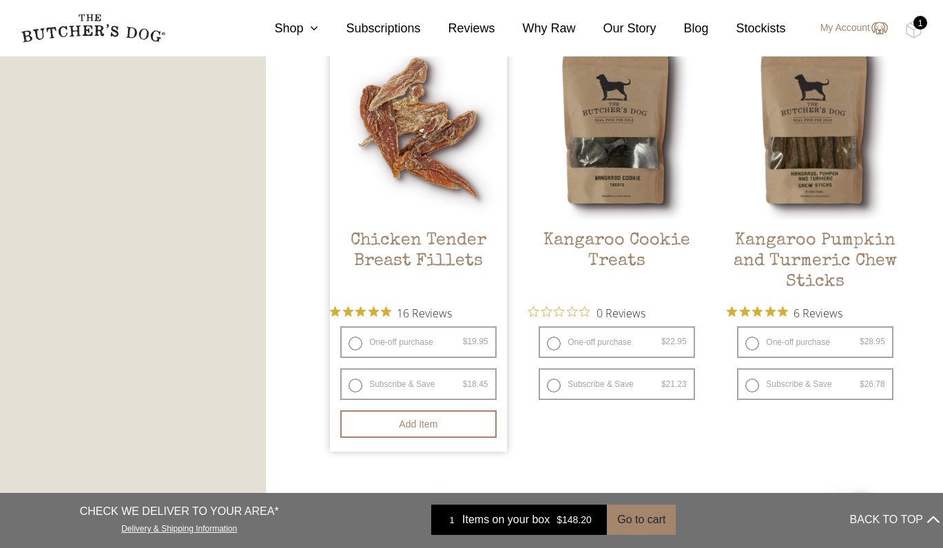
click at [405, 338] on label "One-off purchase $ 19.95 — or subscribe and save 7.5%" at bounding box center [418, 342] width 156 height 32
radio input "true"
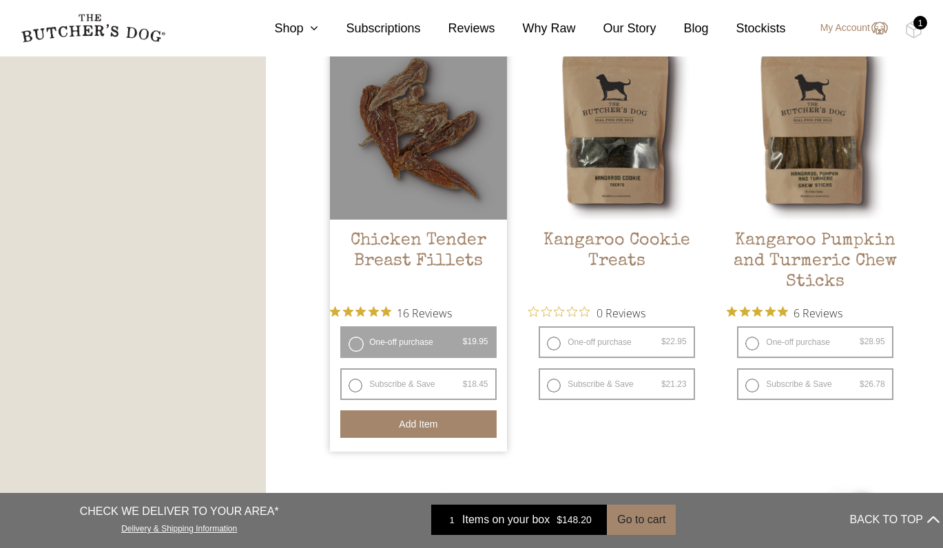
click at [413, 418] on button "Add item" at bounding box center [418, 425] width 156 height 28
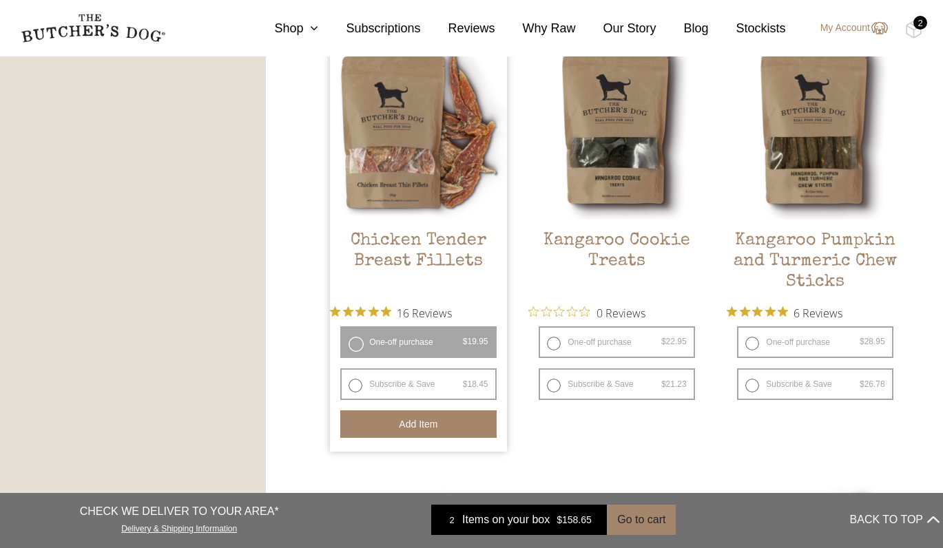
click at [915, 22] on div "2" at bounding box center [920, 23] width 14 height 14
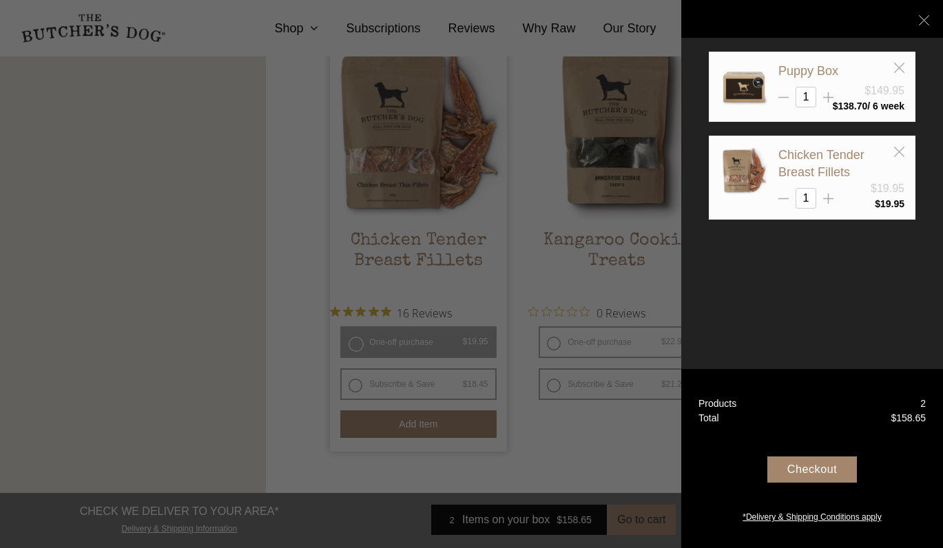
click at [813, 470] on div "Checkout" at bounding box center [812, 470] width 90 height 26
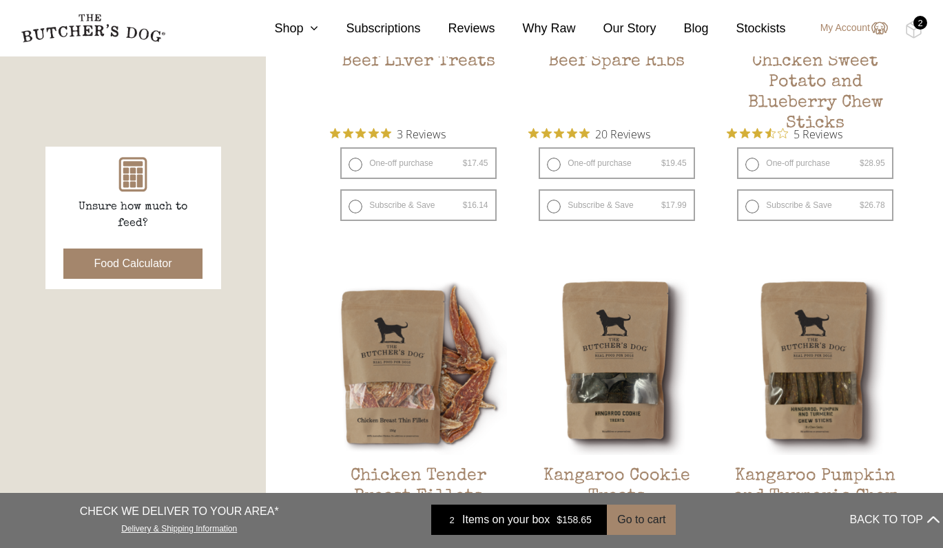
scroll to position [442, 0]
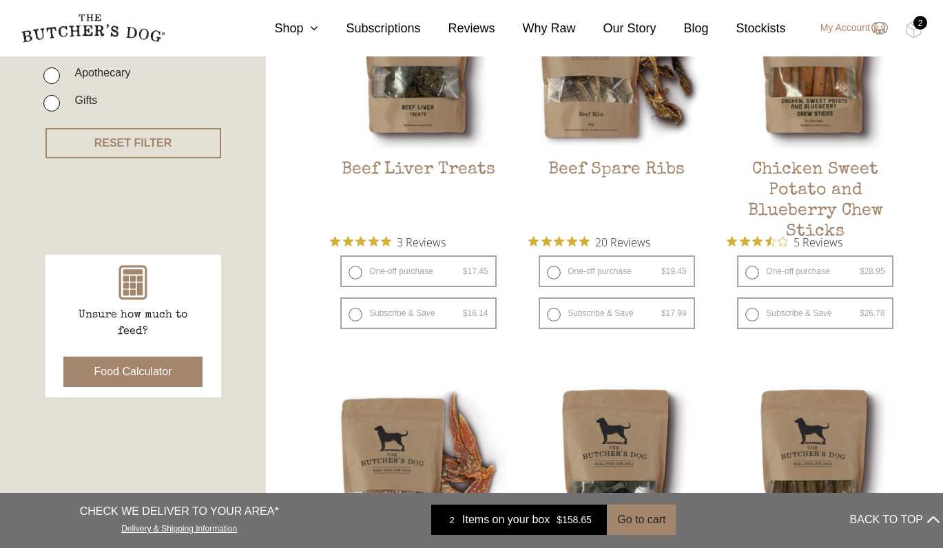
click at [132, 376] on button "Food Calculator" at bounding box center [133, 372] width 140 height 30
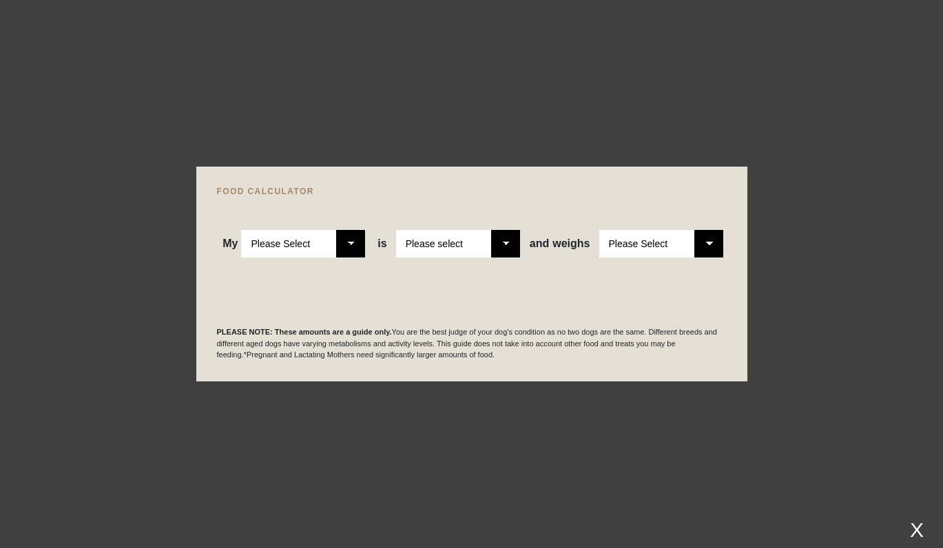
select select "puppy"
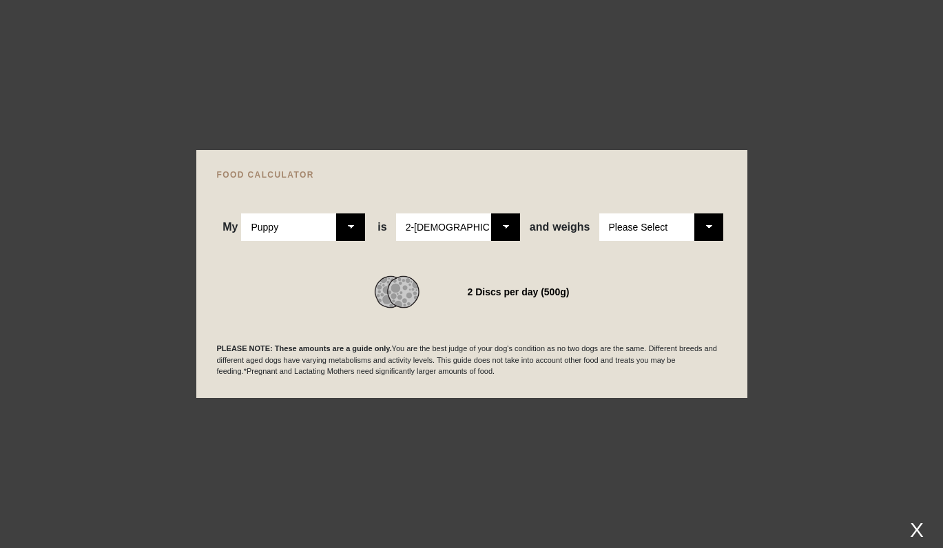
click at [506, 271] on div "WE RECOMMEND 2 Discs per day (500g)" at bounding box center [472, 275] width 510 height 68
select select "6"
click at [554, 307] on div "2.5 Discs per day (600g)" at bounding box center [472, 292] width 510 height 33
drag, startPoint x: 461, startPoint y: 293, endPoint x: 596, endPoint y: 294, distance: 135.0
click at [596, 294] on div "2.5 Discs per day (600g)" at bounding box center [472, 292] width 510 height 33
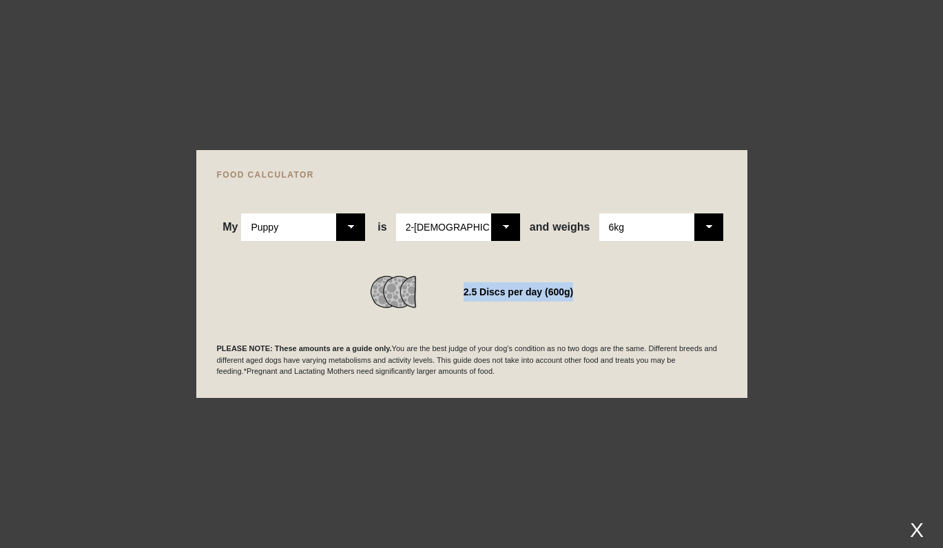
click at [596, 294] on div "2.5 Discs per day (600g)" at bounding box center [472, 292] width 510 height 33
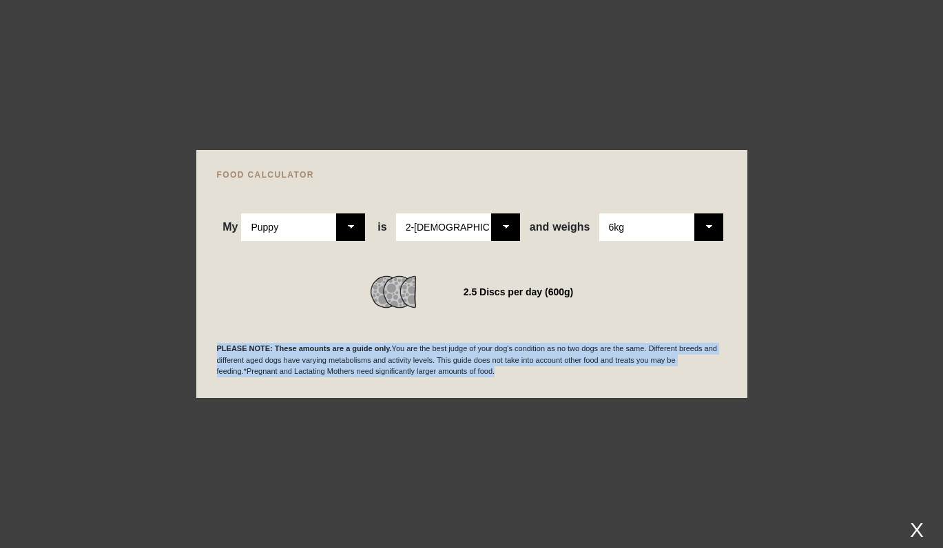
drag, startPoint x: 550, startPoint y: 370, endPoint x: 199, endPoint y: 344, distance: 352.2
click at [199, 344] on div "FOOD CALCULATOR My Please Select Adult Dog Puppy is Please Select 2-[DEMOGRAPHI…" at bounding box center [471, 274] width 551 height 248
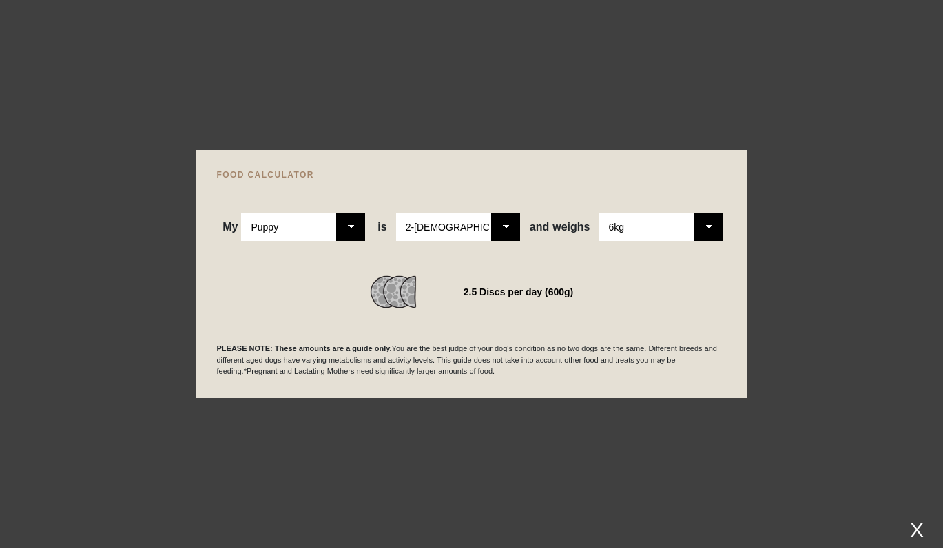
click at [211, 334] on div "FOOD CALCULATOR My Please Select Adult Dog Puppy is Please Select 2-[DEMOGRAPHI…" at bounding box center [471, 274] width 551 height 248
